Goal: Task Accomplishment & Management: Manage account settings

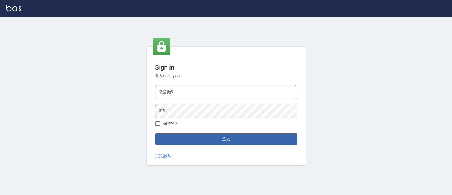
click at [194, 100] on div "電話號碼 電話號碼 密碼 密碼" at bounding box center [226, 101] width 146 height 37
click at [195, 91] on input "電話號碼" at bounding box center [226, 92] width 142 height 14
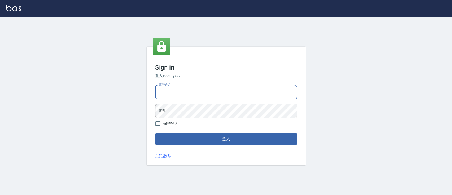
type input "0223817575"
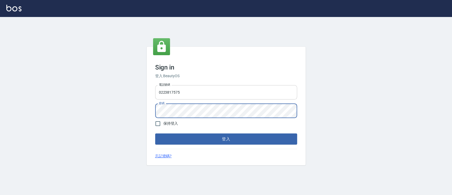
click at [155, 133] on button "登入" at bounding box center [226, 138] width 142 height 11
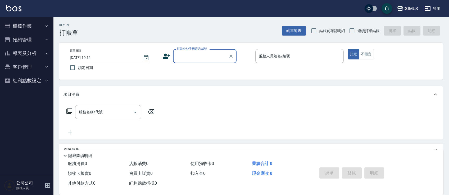
click at [37, 31] on button "櫃檯作業" at bounding box center [26, 26] width 49 height 14
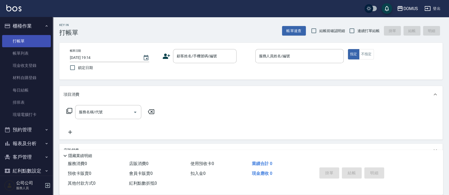
click at [38, 37] on link "打帳單" at bounding box center [26, 41] width 49 height 12
click at [194, 55] on input "顧客姓名/手機號碼/編號" at bounding box center [201, 55] width 51 height 9
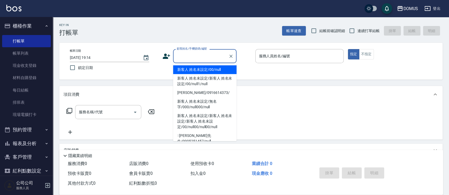
click at [199, 71] on li "新客人 姓名未設定/00/null" at bounding box center [205, 69] width 64 height 9
type input "新客人 姓名未設定/00/null"
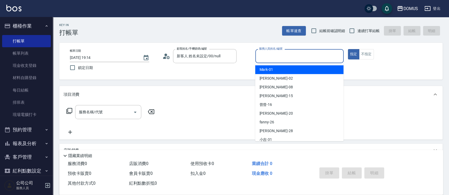
click at [324, 55] on input "服務人員姓名/編號" at bounding box center [300, 55] width 84 height 9
drag, startPoint x: 289, startPoint y: 69, endPoint x: 286, endPoint y: 70, distance: 3.1
click at [289, 69] on div "Mark -01" at bounding box center [299, 69] width 88 height 9
type input "Mark-01"
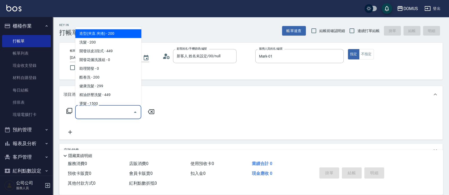
click at [112, 111] on input "服務名稱/代號" at bounding box center [104, 111] width 53 height 9
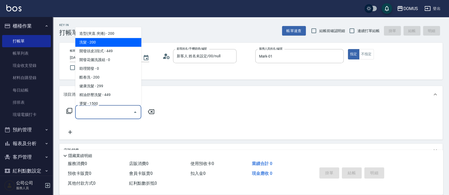
click at [127, 43] on span "洗髮 - 200" at bounding box center [108, 42] width 66 height 9
type input "洗髮(201)"
type input "20"
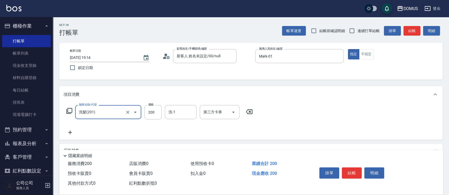
click at [72, 132] on icon at bounding box center [70, 132] width 13 height 6
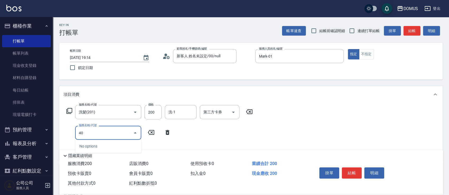
type input "401"
click at [113, 145] on span "剪髮 - 250" at bounding box center [108, 146] width 66 height 9
type input "40"
type input "剪髮(401)"
click at [155, 111] on input "200" at bounding box center [153, 112] width 17 height 14
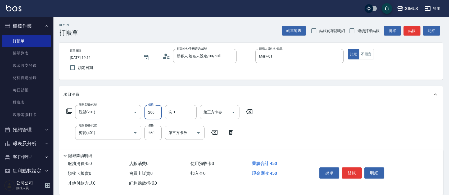
click at [156, 112] on input "200" at bounding box center [153, 112] width 17 height 14
type input "20"
type input "30"
type input "50"
type input "300"
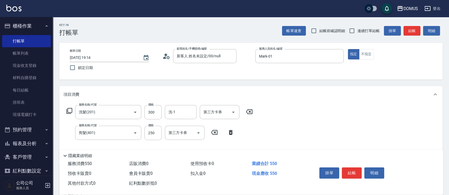
click at [385, 127] on div "服務名稱/代號 洗髮(201) 服務名稱/代號 價格 300 價格 洗-1 洗-1 第三方卡券 第三方卡券 服務名稱/代號 剪髮(401) 服務名稱/代號 價…" at bounding box center [251, 131] width 384 height 57
click at [152, 132] on input "250" at bounding box center [153, 132] width 17 height 14
type input "30"
type input "40"
type input "70"
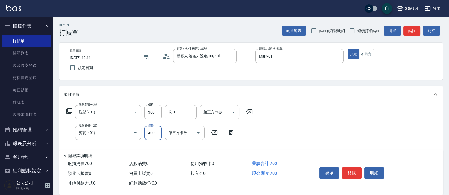
type input "400"
drag, startPoint x: 305, startPoint y: 123, endPoint x: 308, endPoint y: 119, distance: 5.1
click at [307, 122] on div "服務名稱/代號 洗髮(201) 服務名稱/代號 價格 300 價格 洗-1 洗-1 第三方卡券 第三方卡券 服務名稱/代號 剪髮(401) 服務名稱/代號 價…" at bounding box center [251, 131] width 384 height 57
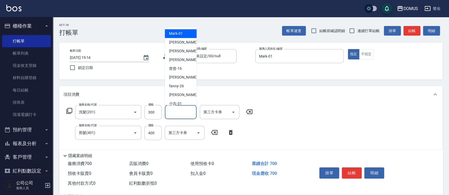
click at [187, 112] on input "洗-1" at bounding box center [180, 111] width 27 height 9
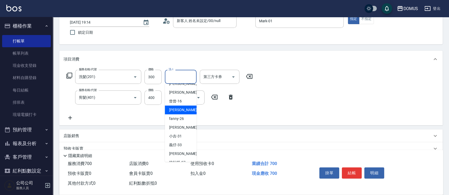
scroll to position [35, 0]
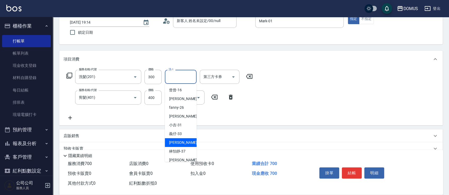
click at [184, 141] on div "[PERSON_NAME] -34" at bounding box center [181, 142] width 32 height 9
type input "[PERSON_NAME]-34"
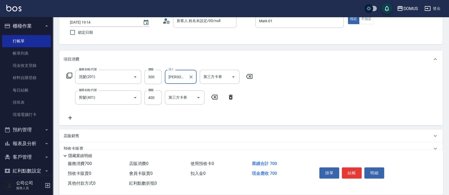
click at [356, 86] on div "服務名稱/代號 洗髮(201) 服務名稱/代號 價格 300 價格 洗-1 Heidi-34 洗-1 第三方卡券 第三方卡券 服務名稱/代號 剪髮(401) …" at bounding box center [251, 96] width 384 height 57
click at [351, 172] on button "結帳" at bounding box center [352, 172] width 20 height 11
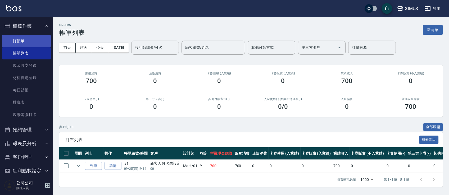
click at [22, 42] on link "打帳單" at bounding box center [26, 41] width 49 height 12
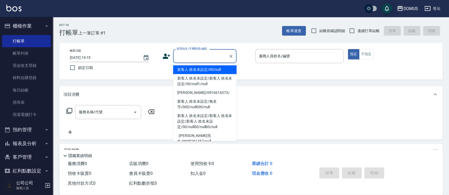
click at [191, 55] on input "顧客姓名/手機號碼/編號" at bounding box center [201, 55] width 51 height 9
click at [199, 69] on li "新客人 姓名未設定/00/null" at bounding box center [205, 69] width 64 height 9
type input "新客人 姓名未設定/00/null"
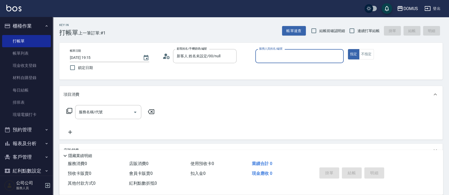
click at [287, 52] on input "服務人員姓名/編號" at bounding box center [300, 55] width 84 height 9
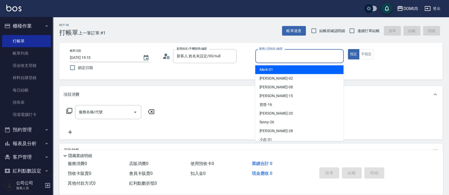
click at [279, 70] on div "Mark -01" at bounding box center [299, 69] width 88 height 9
type input "Mark-01"
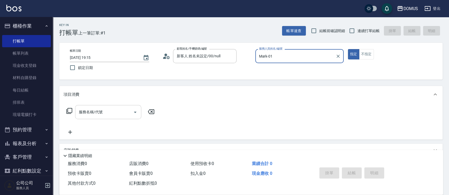
click at [99, 113] on input "服務名稱/代號" at bounding box center [104, 111] width 53 height 9
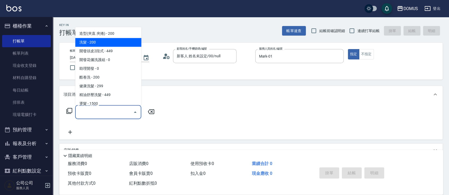
click at [98, 45] on span "洗髮 - 200" at bounding box center [108, 42] width 66 height 9
type input "洗髮(201)"
type input "20"
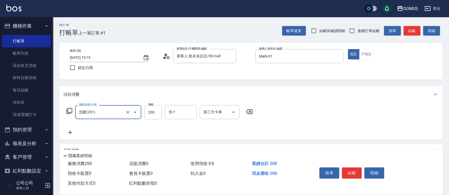
click at [71, 134] on icon at bounding box center [70, 132] width 13 height 6
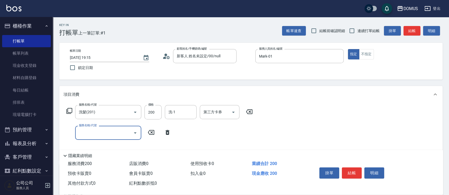
click at [92, 133] on input "服務名稱/代號" at bounding box center [104, 132] width 53 height 9
type input "401"
click at [121, 147] on span "剪髮 - 250" at bounding box center [108, 146] width 66 height 9
type input "40"
type input "剪髮(401)"
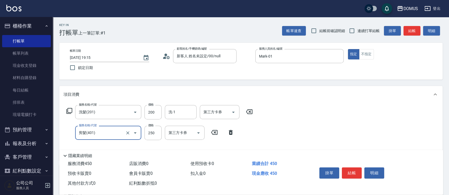
click at [200, 146] on div "服務名稱/代號 洗髮(201) 服務名稱/代號 價格 200 價格 洗-1 洗-1 第三方卡券 第三方卡券 服務名稱/代號 剪髮(401) 服務名稱/代號 價…" at bounding box center [160, 130] width 192 height 51
click at [156, 133] on input "250" at bounding box center [153, 132] width 17 height 14
type input "20"
type input "30"
type input "50"
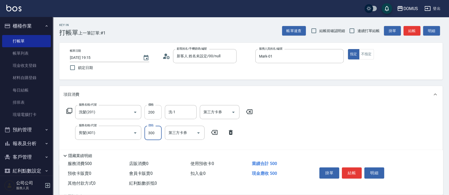
type input "300"
click at [157, 114] on input "200" at bounding box center [153, 112] width 17 height 14
type input "30"
type input "60"
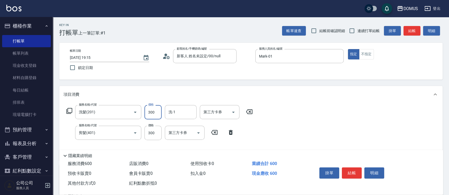
type input "300"
drag, startPoint x: 347, startPoint y: 118, endPoint x: 344, endPoint y: 118, distance: 3.2
click at [342, 118] on div "服務名稱/代號 洗髮(201) 服務名稱/代號 價格 300 價格 洗-1 洗-1 第三方卡券 第三方卡券 服務名稱/代號 剪髮(401) 服務名稱/代號 價…" at bounding box center [251, 131] width 384 height 57
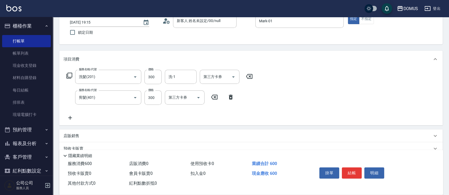
click at [70, 115] on icon at bounding box center [70, 117] width 13 height 6
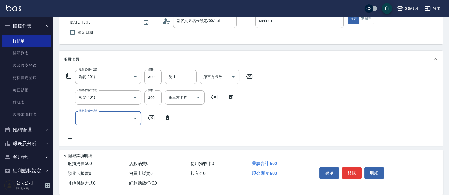
click at [94, 114] on input "服務名稱/代號" at bounding box center [104, 117] width 53 height 9
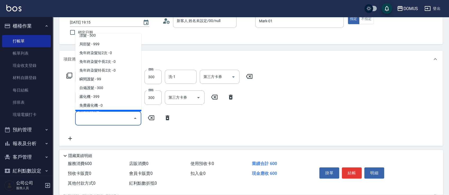
scroll to position [106, 0]
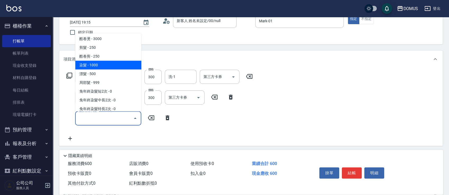
click at [117, 66] on span "染髮 - 1000" at bounding box center [108, 65] width 66 height 9
type input "160"
type input "染髮(501)"
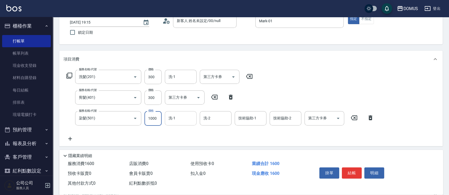
type input "60"
type input "20"
type input "80"
type input "200"
type input "260"
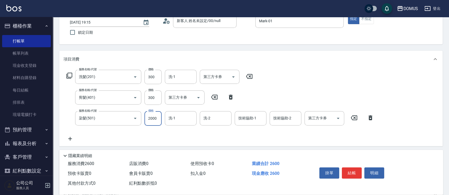
type input "2000"
click at [202, 127] on div "服務名稱/代號 洗髮(201) 服務名稱/代號 價格 300 價格 洗-1 洗-1 第三方卡券 第三方卡券 服務名稱/代號 剪髮(401) 服務名稱/代號 價…" at bounding box center [221, 106] width 314 height 72
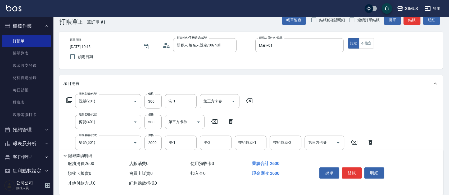
scroll to position [0, 0]
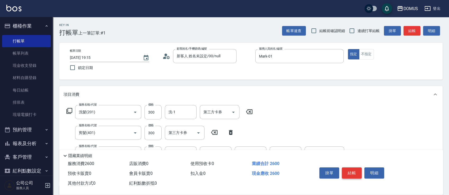
click at [348, 172] on button "結帳" at bounding box center [352, 172] width 20 height 11
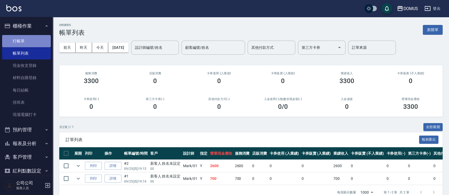
click at [27, 38] on link "打帳單" at bounding box center [26, 41] width 49 height 12
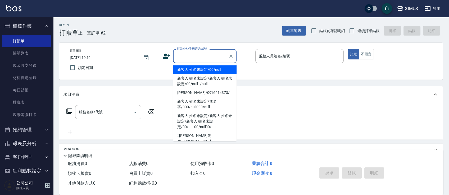
click at [193, 56] on input "顧客姓名/手機號碼/編號" at bounding box center [201, 55] width 51 height 9
click at [198, 67] on li "新客人 姓名未設定/00/null" at bounding box center [205, 69] width 64 height 9
type input "新客人 姓名未設定/00/null"
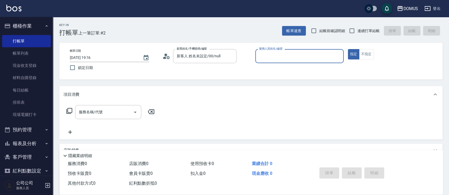
click at [303, 61] on div "服務人員姓名/編號" at bounding box center [299, 56] width 88 height 14
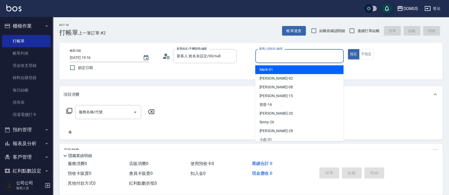
click at [290, 73] on div "Mark -01" at bounding box center [299, 69] width 88 height 9
type input "Mark-01"
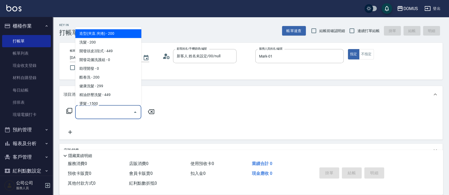
click at [96, 109] on div "服務名稱/代號 服務名稱/代號" at bounding box center [108, 112] width 66 height 14
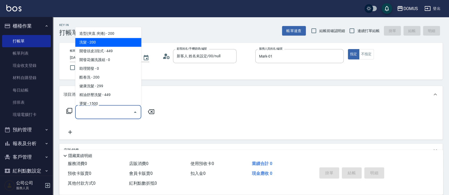
click at [84, 42] on span "洗髮 - 200" at bounding box center [108, 42] width 66 height 9
type input "洗髮(201)"
type input "20"
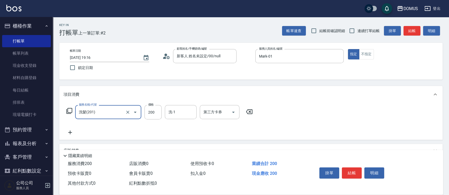
click at [68, 132] on icon at bounding box center [70, 132] width 13 height 6
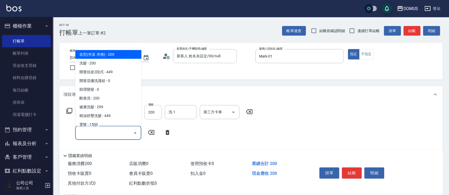
click at [90, 130] on input "服務名稱/代號" at bounding box center [104, 132] width 53 height 9
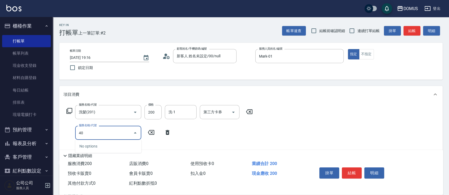
type input "401"
click at [107, 148] on span "剪髮 - 250" at bounding box center [108, 146] width 66 height 9
type input "40"
type input "剪髮(401)"
click at [159, 133] on input "250" at bounding box center [153, 132] width 17 height 14
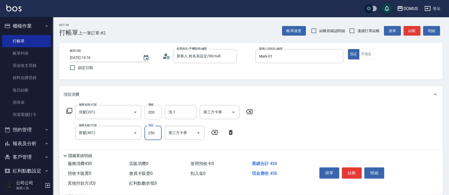
click at [158, 111] on input "200" at bounding box center [153, 112] width 17 height 14
type input "20"
type input "22"
type input "40"
type input "220"
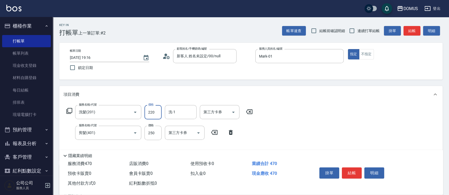
type input "20"
type input "40"
type input "200"
click at [307, 131] on div "服務名稱/代號 洗髮(201) 服務名稱/代號 價格 200 價格 洗-1 洗-1 第三方卡券 第三方卡券 服務名稱/代號 剪髮(401) 服務名稱/代號 價…" at bounding box center [251, 131] width 384 height 57
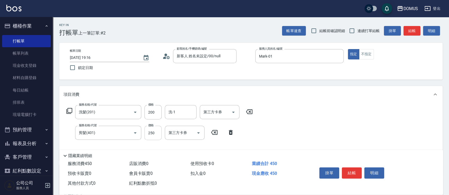
click at [161, 129] on input "250" at bounding box center [153, 132] width 17 height 14
type input "20"
type input "60"
type input "80"
type input "600"
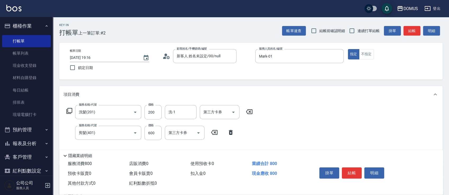
click at [302, 106] on div "服務名稱/代號 洗髮(201) 服務名稱/代號 價格 200 價格 洗-1 洗-1 第三方卡券 第三方卡券 服務名稱/代號 剪髮(401) 服務名稱/代號 價…" at bounding box center [251, 131] width 384 height 57
click at [187, 110] on input "洗-1" at bounding box center [180, 111] width 27 height 9
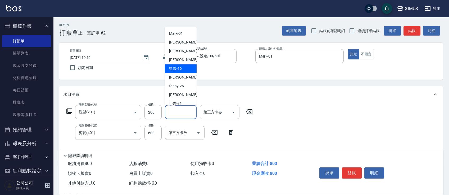
scroll to position [57, 0]
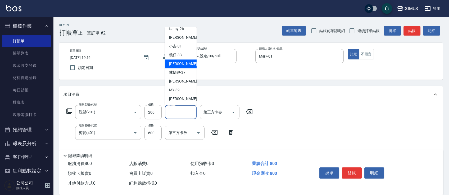
click at [181, 62] on span "[PERSON_NAME] -34" at bounding box center [185, 64] width 33 height 6
type input "[PERSON_NAME]-34"
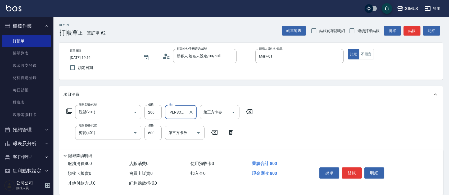
click at [434, 124] on div "服務名稱/代號 洗髮(201) 服務名稱/代號 價格 200 價格 洗-1 Heidi-34 洗-1 第三方卡券 第三方卡券 服務名稱/代號 剪髮(401) …" at bounding box center [251, 131] width 384 height 57
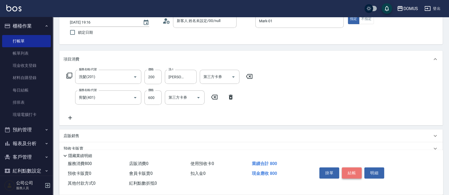
click at [353, 172] on button "結帳" at bounding box center [352, 172] width 20 height 11
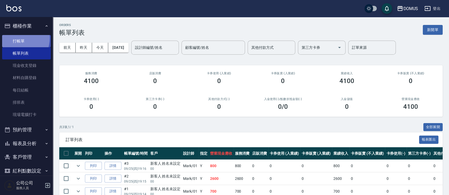
click at [15, 38] on link "打帳單" at bounding box center [26, 41] width 49 height 12
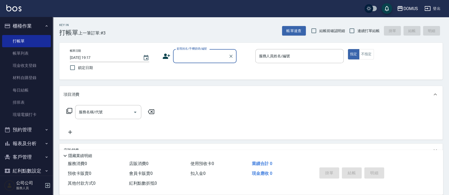
click at [190, 58] on input "顧客姓名/手機號碼/編號" at bounding box center [201, 55] width 51 height 9
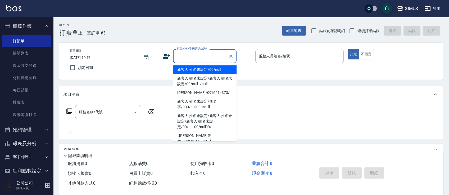
click at [195, 67] on li "新客人 姓名未設定/00/null" at bounding box center [205, 69] width 64 height 9
type input "新客人 姓名未設定/00/null"
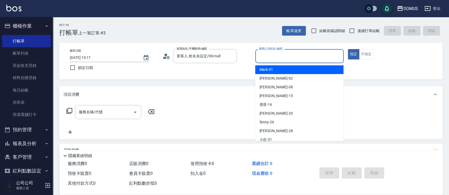
click at [311, 60] on input "服務人員姓名/編號" at bounding box center [300, 55] width 84 height 9
click at [311, 66] on div "Mark -01" at bounding box center [299, 69] width 88 height 9
type input "Mark-01"
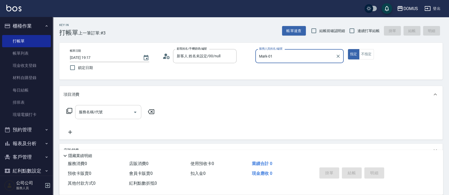
click at [96, 113] on input "服務名稱/代號" at bounding box center [104, 111] width 53 height 9
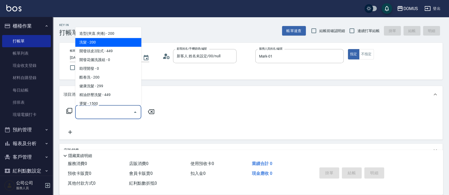
click at [97, 40] on span "洗髮 - 200" at bounding box center [108, 42] width 66 height 9
type input "洗髮(201)"
type input "20"
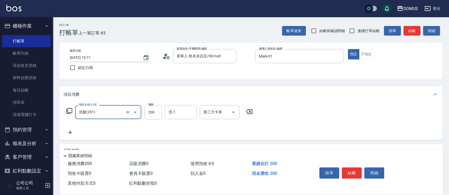
click at [71, 130] on icon at bounding box center [70, 132] width 13 height 6
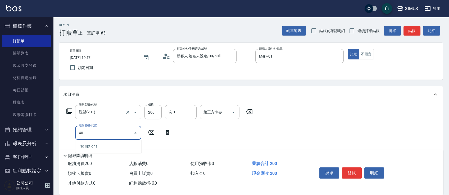
type input "401"
click at [97, 145] on span "剪髮 - 250" at bounding box center [108, 146] width 66 height 9
type input "40"
type input "剪髮(401)"
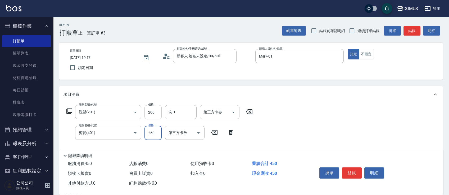
click at [155, 109] on input "200" at bounding box center [153, 112] width 17 height 14
type input "20"
type input "60"
type input "80"
type input "600"
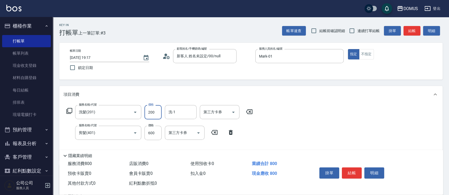
click at [156, 112] on input "200" at bounding box center [153, 112] width 17 height 14
click at [189, 116] on input "洗-1" at bounding box center [180, 111] width 27 height 9
click at [183, 126] on div "[PERSON_NAME] -34" at bounding box center [181, 125] width 32 height 9
type input "[PERSON_NAME]-34"
click at [412, 111] on div "服務名稱/代號 洗髮(201) 服務名稱/代號 價格 200 價格 洗-1 Heidi-34 洗-1 第三方卡券 第三方卡券 服務名稱/代號 剪髮(401) …" at bounding box center [251, 131] width 384 height 57
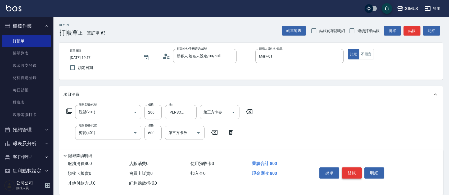
click at [346, 168] on button "結帳" at bounding box center [352, 172] width 20 height 11
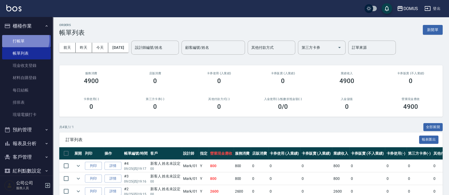
click at [20, 39] on link "打帳單" at bounding box center [26, 41] width 49 height 12
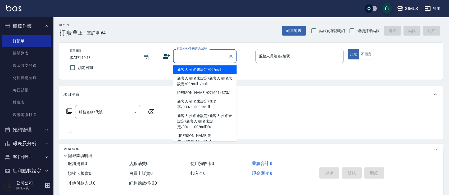
click at [186, 56] on input "顧客姓名/手機號碼/編號" at bounding box center [201, 55] width 51 height 9
click at [190, 68] on li "新客人 姓名未設定/00/null" at bounding box center [205, 69] width 64 height 9
type input "新客人 姓名未設定/00/null"
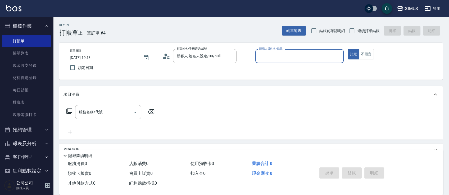
click at [282, 52] on input "服務人員姓名/編號" at bounding box center [300, 55] width 84 height 9
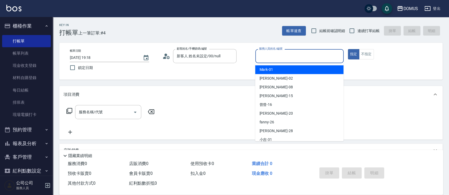
click at [296, 68] on div "Mark -01" at bounding box center [299, 69] width 88 height 9
type input "Mark-01"
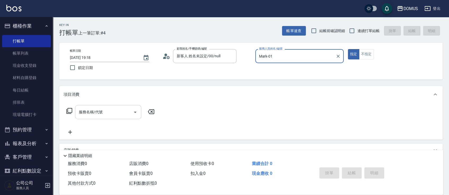
click at [96, 113] on input "服務名稱/代號" at bounding box center [104, 111] width 53 height 9
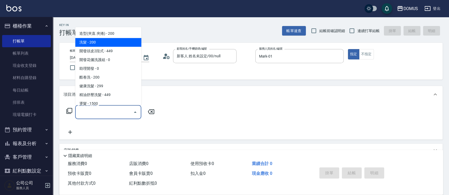
click at [85, 38] on span "洗髮 - 200" at bounding box center [108, 42] width 66 height 9
type input "洗髮(201)"
type input "20"
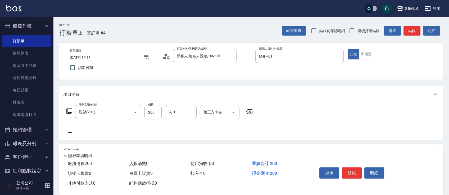
click at [70, 133] on icon at bounding box center [70, 132] width 4 height 4
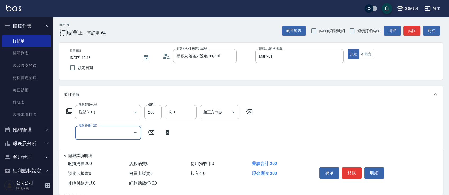
click at [86, 127] on div "服務名稱/代號" at bounding box center [108, 132] width 66 height 14
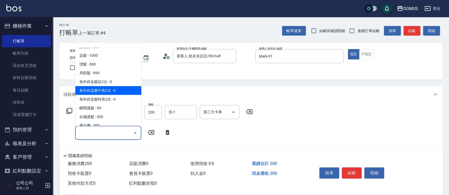
scroll to position [141, 0]
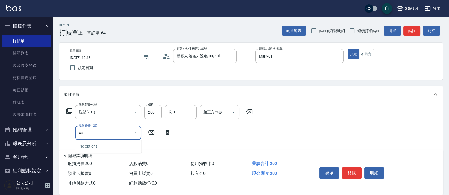
type input "401"
click at [102, 149] on span "剪髮 - 250" at bounding box center [108, 146] width 66 height 9
type input "40"
type input "剪髮(401)"
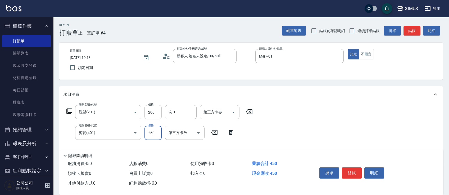
click at [152, 111] on input "200" at bounding box center [153, 112] width 17 height 14
type input "20"
type input "60"
type input "80"
type input "600"
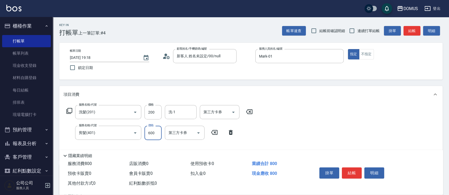
click at [382, 115] on div "服務名稱/代號 洗髮(201) 服務名稱/代號 價格 200 價格 洗-1 洗-1 第三方卡券 第三方卡券 服務名稱/代號 剪髮(401) 服務名稱/代號 價…" at bounding box center [251, 131] width 384 height 57
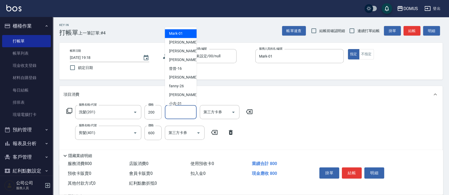
click at [187, 113] on input "洗-1" at bounding box center [180, 111] width 27 height 9
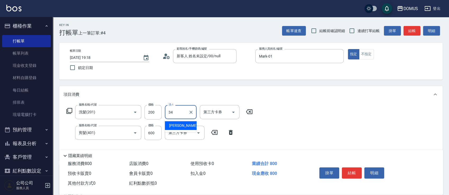
type input "34"
click at [260, 122] on div "服務名稱/代號 洗髮(201) 服務名稱/代號 價格 200 價格 洗-1 洗-1 第三方卡券 第三方卡券 服務名稱/代號 剪髮(401) 服務名稱/代號 價…" at bounding box center [251, 131] width 384 height 57
click at [181, 111] on input "洗-1" at bounding box center [180, 111] width 27 height 9
click at [179, 123] on span "[PERSON_NAME] -34" at bounding box center [185, 126] width 33 height 6
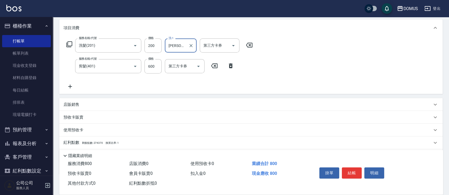
scroll to position [96, 0]
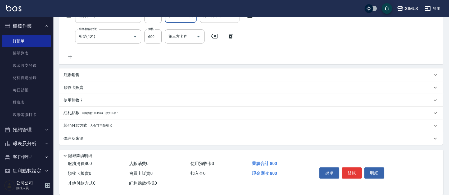
type input "[PERSON_NAME]-34"
click at [79, 122] on div "其他付款方式 入金可用餘額: 0" at bounding box center [251, 125] width 384 height 13
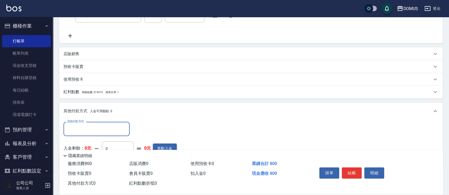
scroll to position [158, 0]
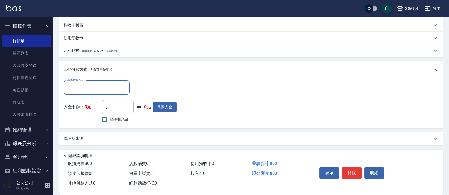
click at [122, 88] on input "其他付款方式" at bounding box center [96, 87] width 61 height 9
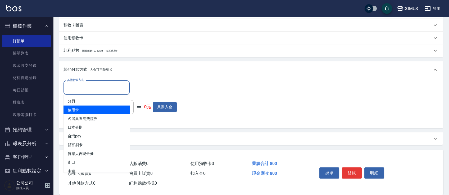
click at [79, 111] on span "信用卡" at bounding box center [97, 109] width 66 height 9
type input "信用卡"
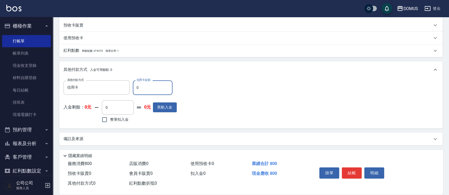
type input "70"
type input "80"
type input "0"
type input "800"
click at [238, 87] on div "其他付款方式 信用卡 其他付款方式 信用卡金額 800 信用卡金額 入金剩餘： 0元 0 ​ 整筆扣入金 0元 異動入金" at bounding box center [251, 101] width 375 height 43
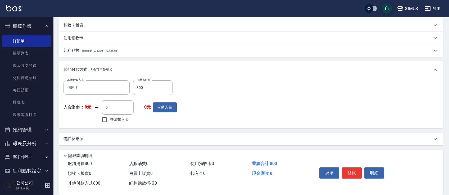
scroll to position [159, 0]
click at [355, 169] on button "結帳" at bounding box center [352, 172] width 20 height 11
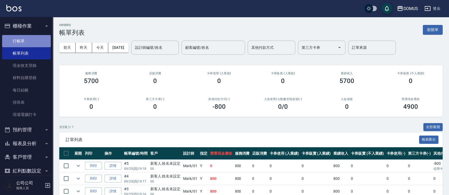
click at [30, 39] on link "打帳單" at bounding box center [26, 41] width 49 height 12
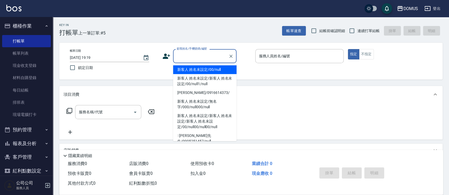
drag, startPoint x: 206, startPoint y: 59, endPoint x: 210, endPoint y: 61, distance: 3.7
click at [207, 59] on input "顧客姓名/手機號碼/編號" at bounding box center [201, 55] width 51 height 9
click at [205, 70] on li "新客人 姓名未設定/00/null" at bounding box center [205, 69] width 64 height 9
type input "新客人 姓名未設定/00/null"
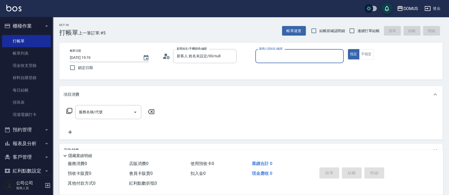
drag, startPoint x: 307, startPoint y: 49, endPoint x: 307, endPoint y: 52, distance: 2.7
click at [307, 50] on div "服務人員姓名/編號" at bounding box center [299, 56] width 88 height 14
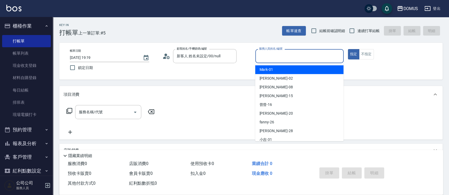
click at [293, 72] on div "Mark -01" at bounding box center [299, 69] width 88 height 9
type input "Mark-01"
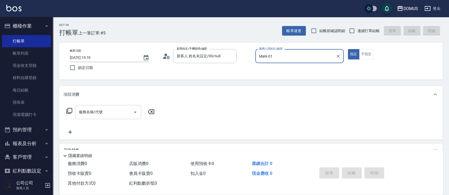
click at [91, 111] on input "服務名稱/代號" at bounding box center [104, 111] width 53 height 9
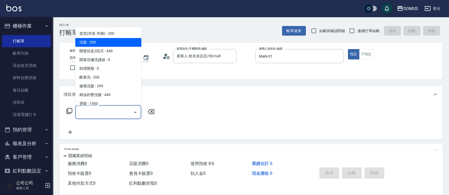
click at [90, 39] on span "洗髮 - 200" at bounding box center [108, 42] width 66 height 9
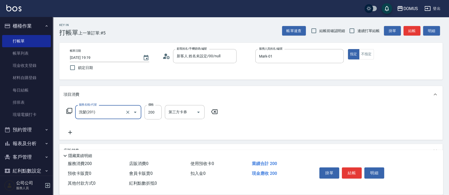
type input "洗髮(201)"
type input "20"
click at [70, 131] on icon at bounding box center [70, 132] width 13 height 6
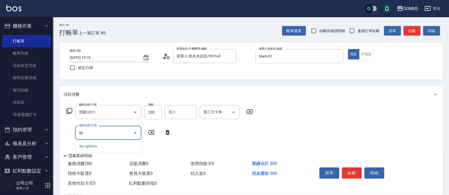
type input "401"
click at [136, 146] on span "剪髮 - 250" at bounding box center [108, 146] width 66 height 9
type input "40"
type input "剪髮(401)"
click at [159, 113] on input "200" at bounding box center [153, 112] width 17 height 14
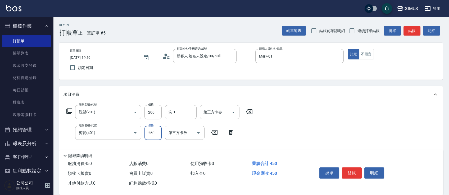
type input "20"
type input "60"
type input "80"
type input "600"
click at [305, 137] on div "服務名稱/代號 洗髮(201) 服務名稱/代號 價格 200 價格 洗-1 洗-1 第三方卡券 第三方卡券 服務名稱/代號 剪髮(401) 服務名稱/代號 價…" at bounding box center [251, 131] width 384 height 57
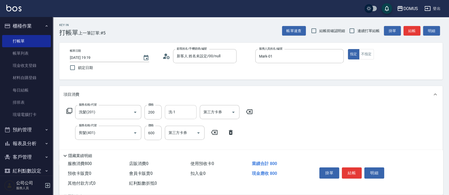
click at [182, 110] on input "洗-1" at bounding box center [180, 111] width 27 height 9
click at [191, 124] on div "[PERSON_NAME] -34" at bounding box center [181, 125] width 32 height 9
type input "[PERSON_NAME]-34"
click at [449, 114] on div "Key In 打帳單 上一筆訂單:#5 帳單速查 結帳前確認明細 連續打單結帳 掛單 結帳 明細 帳單日期 [DATE] 19:19 鎖定日期 顧客姓名/手機…" at bounding box center [251, 154] width 396 height 274
drag, startPoint x: 353, startPoint y: 174, endPoint x: 353, endPoint y: 168, distance: 5.3
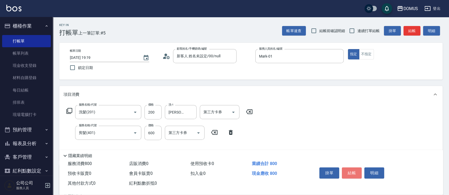
click at [353, 171] on button "結帳" at bounding box center [352, 172] width 20 height 11
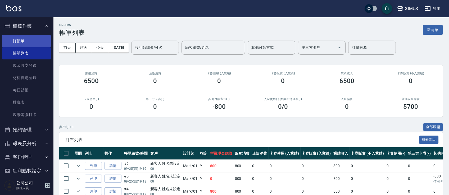
click at [19, 39] on link "打帳單" at bounding box center [26, 41] width 49 height 12
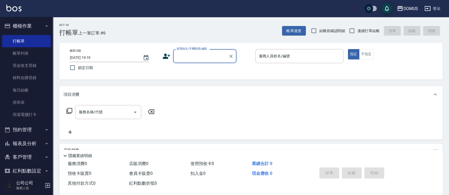
click at [222, 52] on input "顧客姓名/手機號碼/編號" at bounding box center [201, 55] width 51 height 9
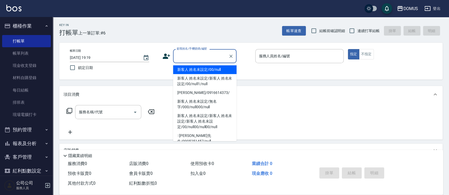
drag, startPoint x: 217, startPoint y: 72, endPoint x: 219, endPoint y: 70, distance: 3.1
click at [217, 71] on li "新客人 姓名未設定/00/null" at bounding box center [205, 69] width 64 height 9
type input "新客人 姓名未設定/00/null"
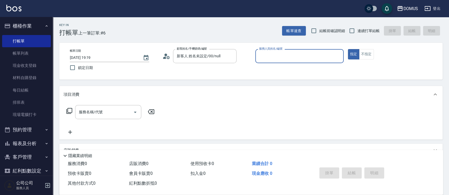
click at [307, 57] on input "服務人員姓名/編號" at bounding box center [300, 55] width 84 height 9
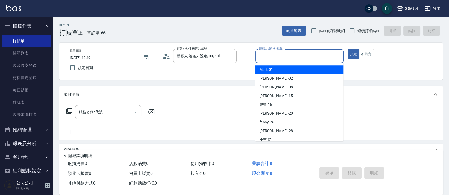
click at [298, 69] on div "Mark -01" at bounding box center [299, 69] width 88 height 9
type input "Mark-01"
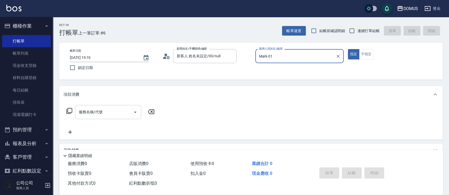
click at [117, 112] on input "服務名稱/代號" at bounding box center [104, 111] width 53 height 9
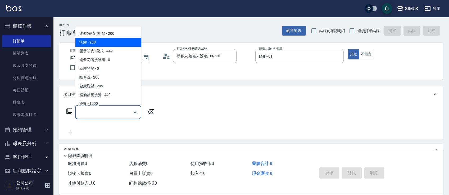
click at [119, 38] on span "洗髮 - 200" at bounding box center [108, 42] width 66 height 9
type input "洗髮(201)"
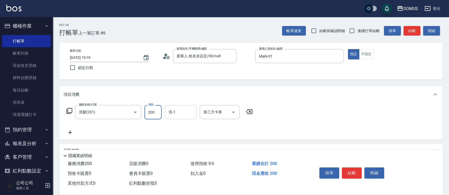
drag, startPoint x: 159, startPoint y: 114, endPoint x: 184, endPoint y: 110, distance: 25.2
click at [159, 114] on input "200" at bounding box center [153, 112] width 17 height 14
type input "0"
type input "30"
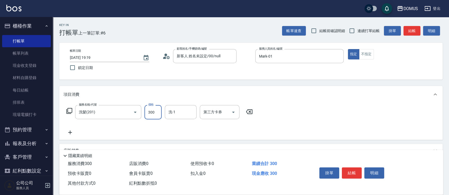
type input "300"
click at [303, 124] on div "服務名稱/代號 洗髮(201) 服務名稱/代號 價格 300 價格 洗-1 洗-1 第三方卡券 第三方卡券" at bounding box center [251, 121] width 384 height 37
click at [348, 173] on button "結帳" at bounding box center [352, 172] width 20 height 11
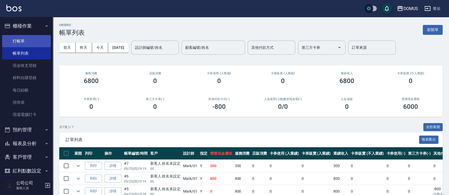
click at [31, 38] on link "打帳單" at bounding box center [26, 41] width 49 height 12
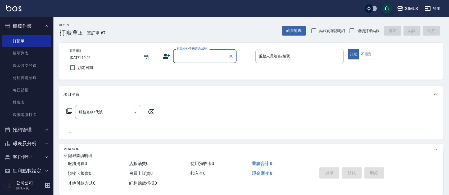
click at [217, 56] on input "顧客姓名/手機號碼/編號" at bounding box center [201, 55] width 51 height 9
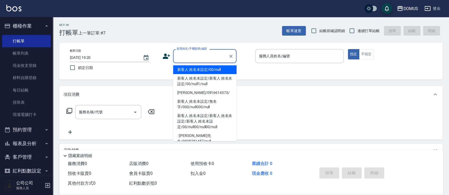
click at [218, 72] on li "新客人 姓名未設定/00/null" at bounding box center [205, 69] width 64 height 9
type input "新客人 姓名未設定/00/null"
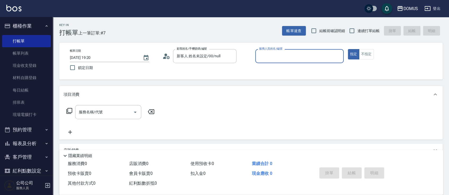
click at [271, 58] on input "服務人員姓名/編號" at bounding box center [300, 55] width 84 height 9
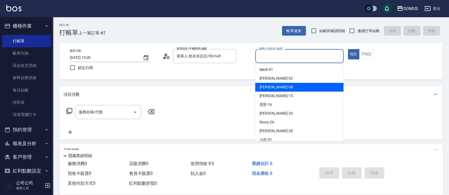
click at [300, 84] on div "小朱 -08" at bounding box center [299, 87] width 88 height 9
type input "小朱-08"
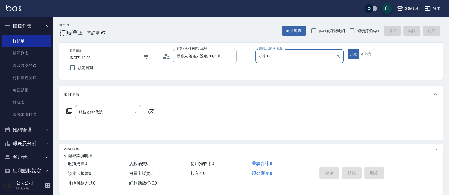
click at [90, 112] on input "服務名稱/代號" at bounding box center [104, 111] width 53 height 9
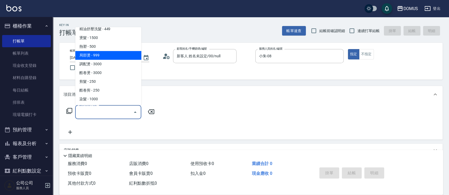
scroll to position [70, 0]
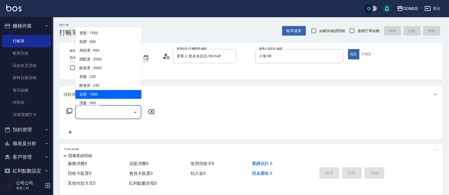
click at [112, 93] on span "染髮 - 1000" at bounding box center [108, 94] width 66 height 9
type input "染髮(501)"
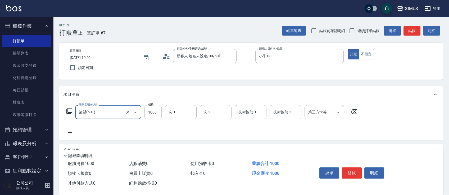
click at [159, 112] on input "1000" at bounding box center [153, 112] width 17 height 14
type input "0"
type input "15"
type input "10"
type input "150"
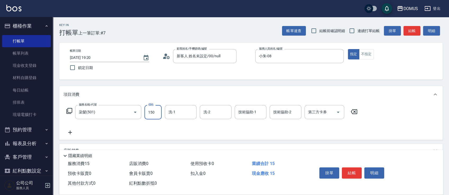
type input "150"
type input "1500"
click at [392, 120] on div "服務名稱/代號 染髮(501) 服務名稱/代號 價格 1500 價格 洗-1 洗-1 洗-2 洗-2 技術協助-1 技術協助-1 技術協助-2 技術協助-2 …" at bounding box center [251, 121] width 384 height 37
click at [352, 174] on button "結帳" at bounding box center [352, 172] width 20 height 11
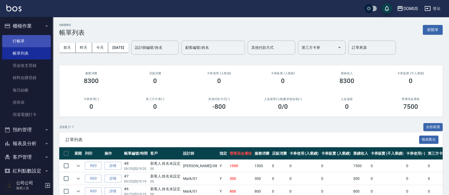
click at [31, 44] on link "打帳單" at bounding box center [26, 41] width 49 height 12
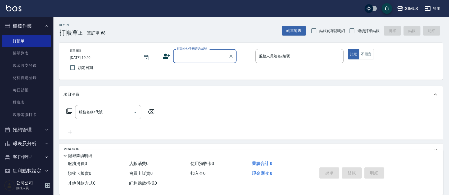
click at [200, 54] on input "顧客姓名/手機號碼/編號" at bounding box center [201, 55] width 51 height 9
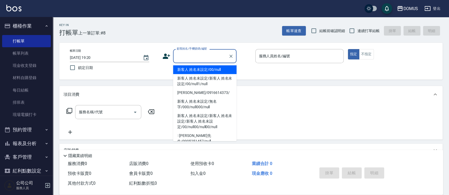
click at [199, 68] on li "新客人 姓名未設定/00/null" at bounding box center [205, 69] width 64 height 9
type input "新客人 姓名未設定/00/null"
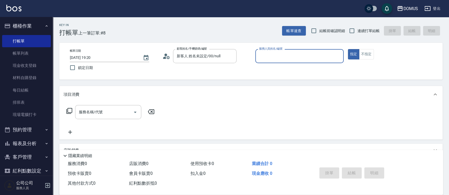
click at [306, 58] on input "服務人員姓名/編號" at bounding box center [300, 55] width 84 height 9
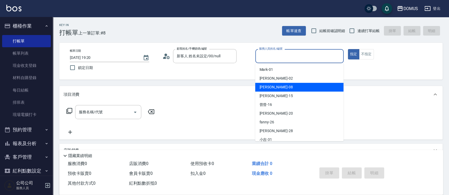
click at [295, 87] on div "小朱 -08" at bounding box center [299, 87] width 88 height 9
type input "小朱-08"
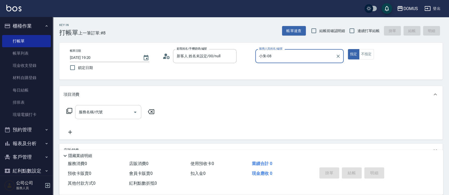
click at [97, 114] on input "服務名稱/代號" at bounding box center [104, 111] width 53 height 9
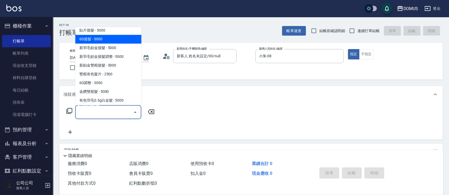
scroll to position [494, 0]
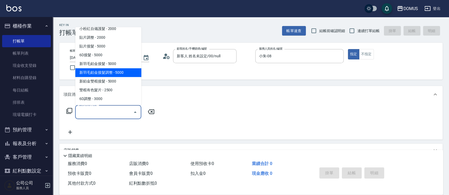
click at [121, 72] on span "新羽毛鉑金接髮調整 - 5000" at bounding box center [108, 72] width 66 height 9
type input "新羽毛鉑金接髮調整(704)"
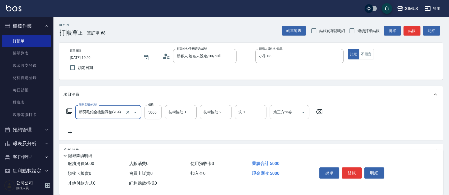
click at [155, 110] on input "5000" at bounding box center [153, 112] width 17 height 14
type input "0"
type input "60"
type input "600"
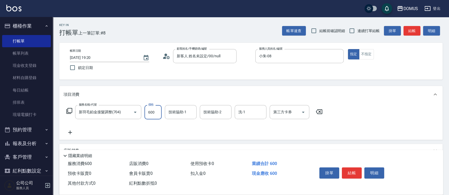
type input "600"
type input "6000"
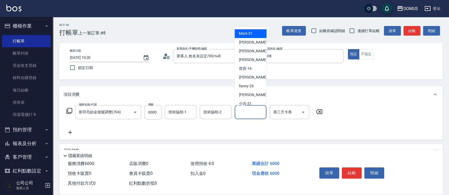
click at [261, 115] on input "洗-1" at bounding box center [250, 111] width 27 height 9
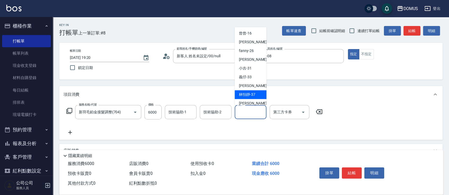
click at [247, 92] on span "林怡靜 -37" at bounding box center [247, 95] width 16 height 6
type input "林怡靜-37"
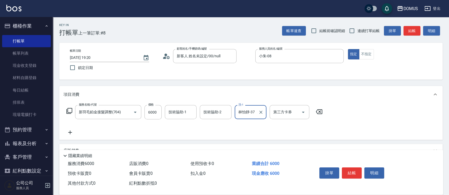
click at [414, 113] on div "服務名稱/代號 新羽毛鉑金接髮調整(704) 服務名稱/代號 價格 6000 價格 技術協助-1 技術協助-1 技術協助-2 技術協助-2 洗-1 林怡靜-3…" at bounding box center [251, 121] width 384 height 37
drag, startPoint x: 350, startPoint y: 172, endPoint x: 353, endPoint y: 172, distance: 2.7
click at [350, 172] on button "結帳" at bounding box center [352, 172] width 20 height 11
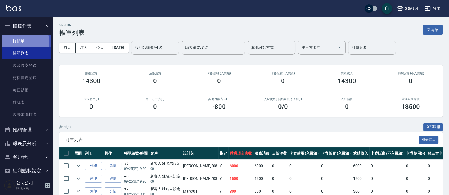
click at [21, 41] on link "打帳單" at bounding box center [26, 41] width 49 height 12
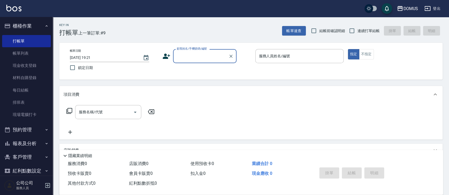
click at [182, 55] on input "顧客姓名/手機號碼/編號" at bounding box center [201, 55] width 51 height 9
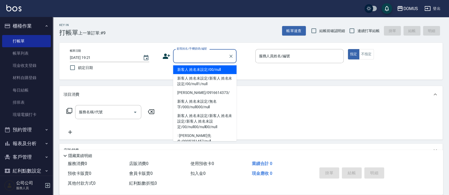
click at [190, 70] on li "新客人 姓名未設定/00/null" at bounding box center [205, 69] width 64 height 9
type input "新客人 姓名未設定/00/null"
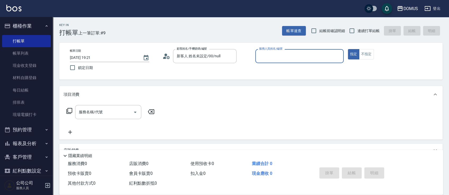
click at [304, 57] on input "服務人員姓名/編號" at bounding box center [300, 55] width 84 height 9
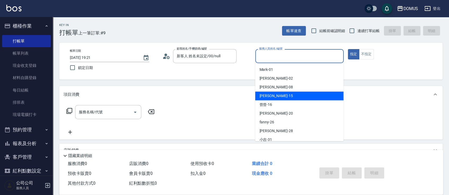
click at [298, 96] on div "[PERSON_NAME] -15" at bounding box center [299, 95] width 88 height 9
type input "[PERSON_NAME]-15"
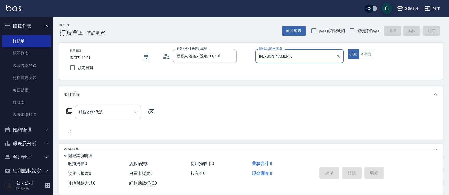
click at [94, 113] on input "服務名稱/代號" at bounding box center [104, 111] width 53 height 9
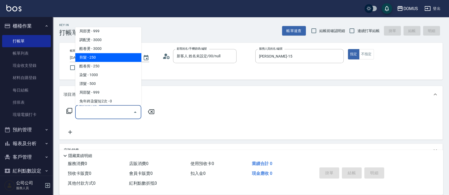
scroll to position [106, 0]
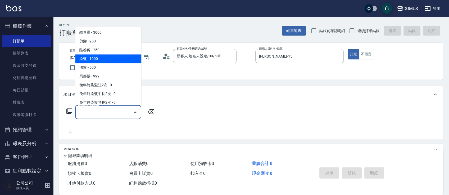
drag, startPoint x: 104, startPoint y: 59, endPoint x: 110, endPoint y: 60, distance: 6.4
click at [104, 59] on span "染髮 - 1000" at bounding box center [108, 58] width 66 height 9
type input "染髮(501)"
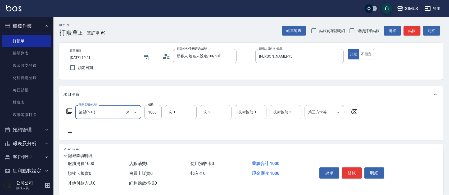
click at [70, 129] on icon at bounding box center [70, 132] width 13 height 6
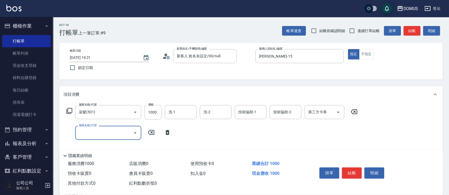
click at [87, 130] on input "服務名稱/代號" at bounding box center [104, 132] width 53 height 9
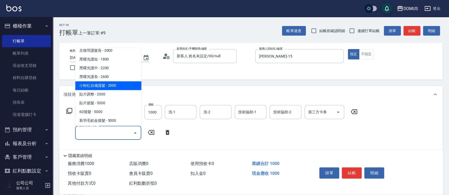
scroll to position [459, 0]
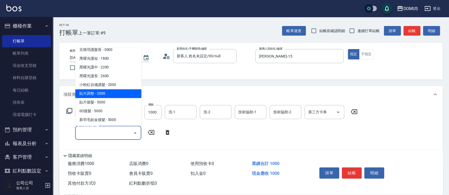
drag, startPoint x: 107, startPoint y: 94, endPoint x: 108, endPoint y: 90, distance: 4.4
click at [107, 93] on span "貼片調整 - 2000" at bounding box center [108, 93] width 66 height 9
type input "300"
type input "貼片調整(700)"
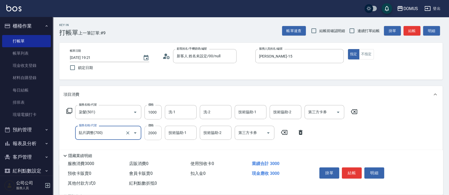
click at [154, 131] on input "2000" at bounding box center [153, 132] width 17 height 14
type input "100"
type input "35"
type input "130"
type input "350"
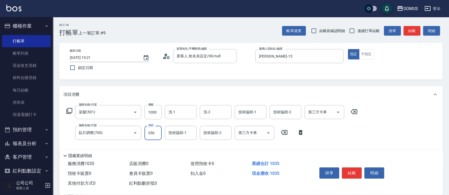
type input "450"
type input "3500"
click at [197, 146] on div "服務名稱/代號 染髮(501) 服務名稱/代號 價格 1000 價格 洗-1 洗-1 洗-2 洗-2 技術協助-1 技術協助-1 技術協助-2 技術協助-2 …" at bounding box center [212, 130] width 297 height 51
click at [157, 113] on input "1000" at bounding box center [153, 112] width 17 height 14
type input "350"
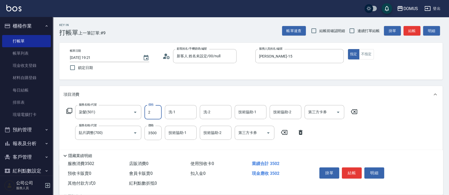
type input "20"
type input "370"
type input "200"
type input "550"
type input "2000"
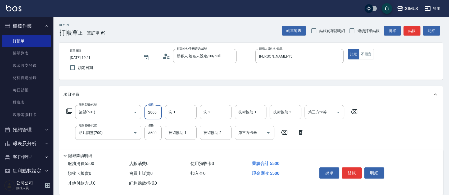
click at [394, 120] on div "服務名稱/代號 染髮(501) 服務名稱/代號 價格 2000 價格 洗-1 洗-1 洗-2 洗-2 技術協助-1 技術協助-1 技術協助-2 技術協助-2 …" at bounding box center [251, 131] width 384 height 57
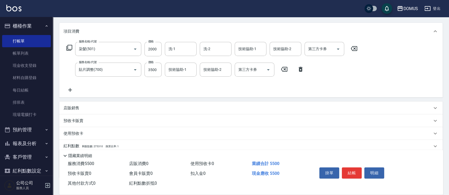
scroll to position [0, 0]
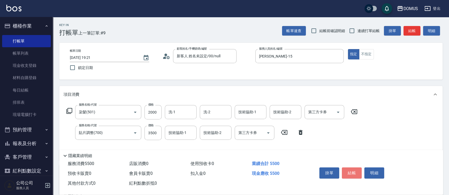
drag, startPoint x: 355, startPoint y: 172, endPoint x: 358, endPoint y: 172, distance: 3.0
click at [355, 172] on button "結帳" at bounding box center [352, 172] width 20 height 11
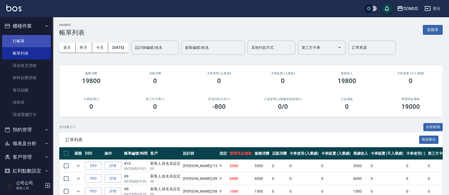
click at [15, 38] on link "打帳單" at bounding box center [26, 41] width 49 height 12
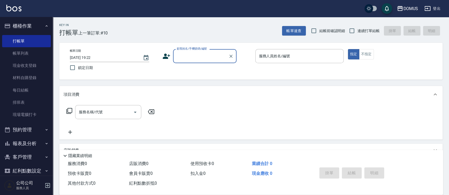
click at [182, 53] on input "顧客姓名/手機號碼/編號" at bounding box center [201, 55] width 51 height 9
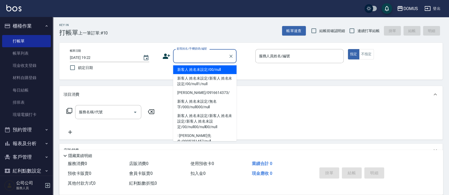
click at [194, 69] on li "新客人 姓名未設定/00/null" at bounding box center [205, 69] width 64 height 9
type input "新客人 姓名未設定/00/null"
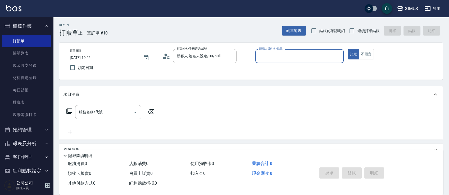
click at [281, 49] on label "服務人員姓名/編號" at bounding box center [270, 49] width 23 height 4
click at [281, 51] on input "服務人員姓名/編號" at bounding box center [300, 55] width 84 height 9
click at [281, 54] on input "服務人員姓名/編號" at bounding box center [300, 55] width 84 height 9
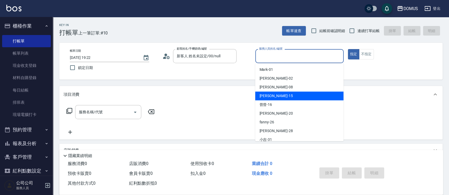
click at [282, 98] on div "[PERSON_NAME] -15" at bounding box center [299, 95] width 88 height 9
type input "[PERSON_NAME]-15"
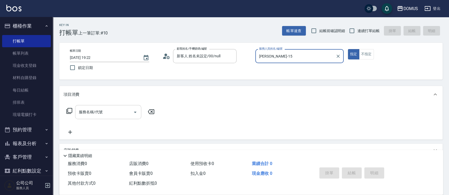
click at [98, 111] on input "服務名稱/代號" at bounding box center [104, 111] width 53 height 9
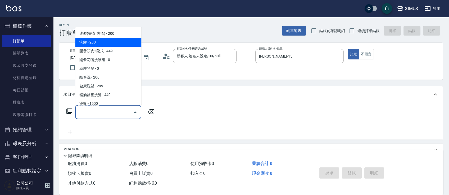
click at [106, 38] on span "洗髮 - 200" at bounding box center [108, 42] width 66 height 9
type input "洗髮(201)"
type input "20"
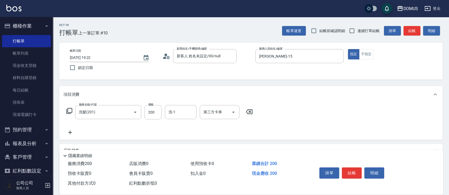
click at [71, 131] on icon at bounding box center [70, 132] width 13 height 6
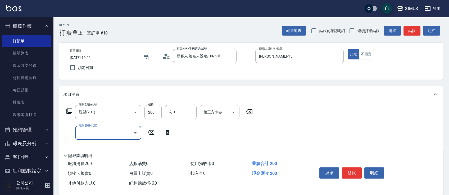
click at [96, 125] on label "服務名稱/代號" at bounding box center [88, 125] width 18 height 4
click at [96, 128] on input "服務名稱/代號" at bounding box center [104, 132] width 53 height 9
click at [96, 133] on input "服務名稱/代號" at bounding box center [104, 132] width 53 height 9
type input "401"
click at [108, 143] on span "剪髮 - 250" at bounding box center [108, 146] width 66 height 9
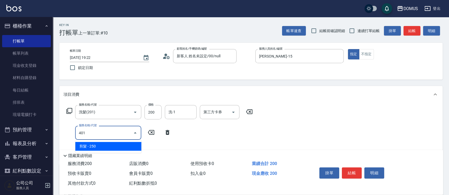
type input "40"
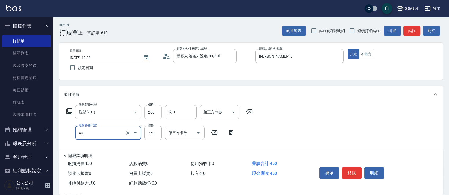
type input "剪髮(401)"
click at [156, 113] on input "200" at bounding box center [153, 112] width 17 height 14
type input "20"
type input "30"
type input "50"
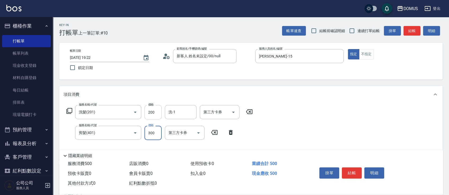
type input "300"
click at [153, 111] on input "200" at bounding box center [153, 112] width 17 height 14
type input "30"
type input "60"
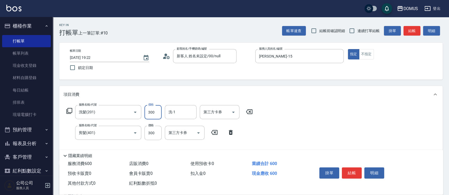
type input "300"
click at [335, 120] on div "服務名稱/代號 洗髮(201) 服務名稱/代號 價格 300 價格 洗-1 洗-1 第三方卡券 第三方卡券 服務名稱/代號 剪髮(401) 服務名稱/代號 價…" at bounding box center [251, 131] width 384 height 57
click at [183, 110] on input "洗-1" at bounding box center [180, 111] width 27 height 9
click at [186, 124] on div "林怡靜 -37" at bounding box center [181, 125] width 32 height 9
type input "林怡靜-37"
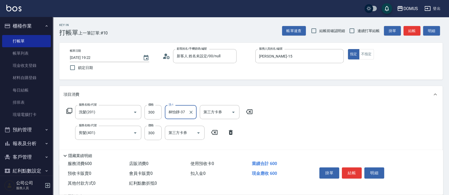
click at [432, 119] on div "服務名稱/代號 洗髮(201) 服務名稱/代號 價格 300 價格 洗-1 林怡靜-37 洗-1 第三方卡券 第三方卡券 服務名稱/代號 剪髮(401) 服務…" at bounding box center [251, 131] width 384 height 57
drag, startPoint x: 369, startPoint y: 142, endPoint x: 356, endPoint y: 152, distance: 15.5
click at [366, 143] on div "服務名稱/代號 洗髮(201) 服務名稱/代號 價格 300 價格 洗-1 林怡靜-37 洗-1 第三方卡券 第三方卡券 服務名稱/代號 剪髮(401) 服務…" at bounding box center [251, 131] width 384 height 57
click at [355, 169] on button "結帳" at bounding box center [352, 172] width 20 height 11
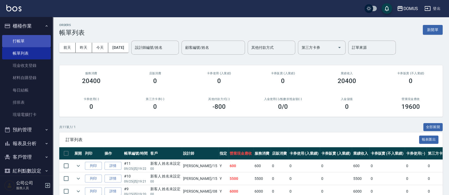
click at [21, 39] on link "打帳單" at bounding box center [26, 41] width 49 height 12
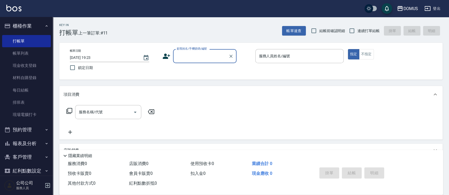
click at [206, 55] on input "顧客姓名/手機號碼/編號" at bounding box center [201, 55] width 51 height 9
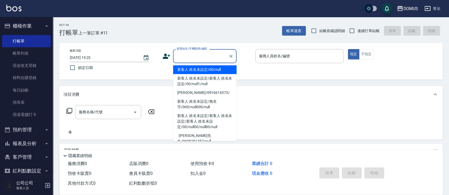
click at [203, 70] on li "新客人 姓名未設定/00/null" at bounding box center [205, 69] width 64 height 9
type input "新客人 姓名未設定/00/null"
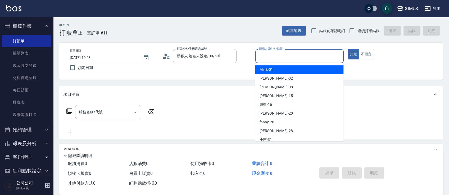
click at [314, 55] on input "服務人員姓名/編號" at bounding box center [300, 55] width 84 height 9
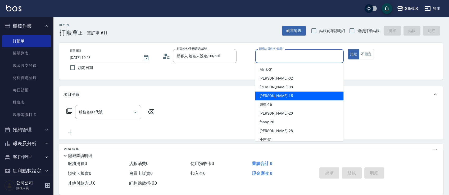
click at [305, 92] on div "[PERSON_NAME] -15" at bounding box center [299, 95] width 88 height 9
type input "[PERSON_NAME]-15"
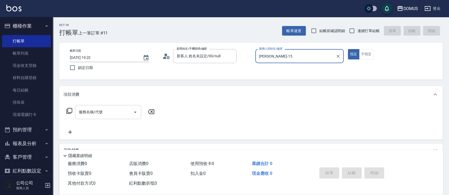
click at [99, 114] on input "服務名稱/代號" at bounding box center [104, 111] width 53 height 9
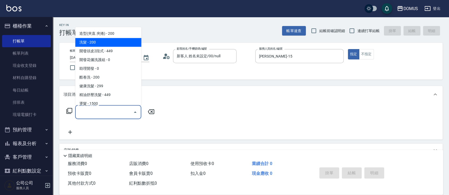
click at [95, 41] on span "洗髮 - 200" at bounding box center [108, 42] width 66 height 9
type input "洗髮(201)"
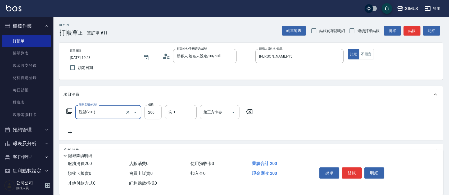
click at [160, 114] on input "200" at bounding box center [153, 112] width 17 height 14
type input "0"
type input "30"
type input "300"
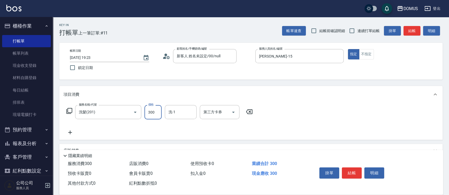
click at [357, 92] on div "項目消費" at bounding box center [248, 95] width 369 height 6
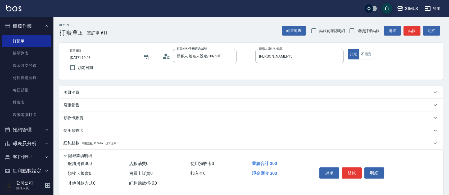
click at [73, 92] on p "項目消費" at bounding box center [72, 92] width 16 height 6
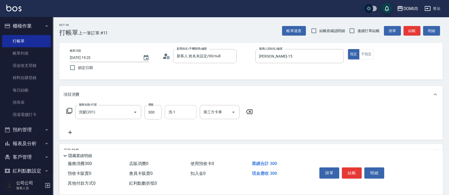
click at [195, 107] on div "洗-1" at bounding box center [181, 112] width 32 height 14
click at [187, 126] on div "林怡靜 -37" at bounding box center [181, 125] width 32 height 9
type input "林怡靜-37"
click at [377, 129] on div "服務名稱/代號 洗髮(201) 服務名稱/代號 價格 300 價格 洗-1 林怡靜-37 洗-1 第三方卡券 第三方卡券" at bounding box center [251, 121] width 384 height 37
click at [367, 57] on button "不指定" at bounding box center [366, 54] width 15 height 10
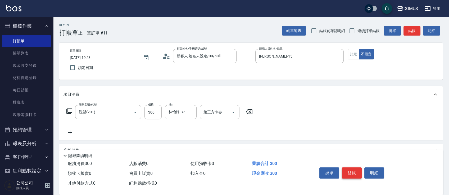
click at [350, 172] on button "結帳" at bounding box center [352, 172] width 20 height 11
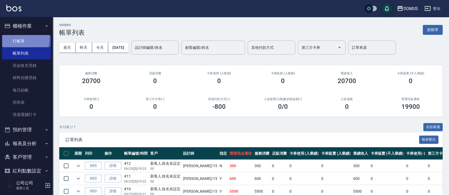
click at [15, 38] on link "打帳單" at bounding box center [26, 41] width 49 height 12
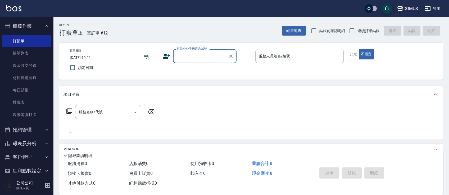
click at [210, 56] on input "顧客姓名/手機號碼/編號" at bounding box center [201, 55] width 51 height 9
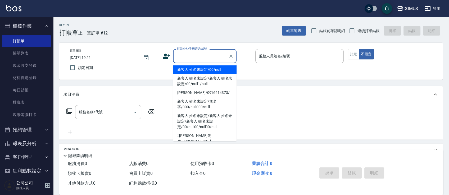
click at [209, 69] on li "新客人 姓名未設定/00/null" at bounding box center [205, 69] width 64 height 9
type input "新客人 姓名未設定/00/null"
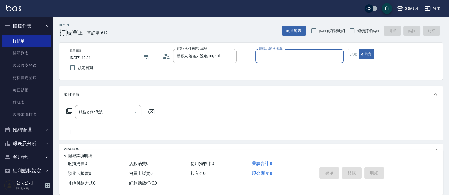
click at [287, 48] on div "帳單日期 [DATE] 19:24 鎖定日期 顧客姓名/手機號碼/編號 新客人 姓名未設定/00/null 顧客姓名/手機號碼/編號 服務人員姓名/編號 服務…" at bounding box center [251, 61] width 384 height 37
click at [293, 56] on input "服務人員姓名/編號" at bounding box center [300, 55] width 84 height 9
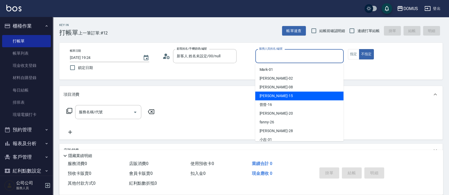
click at [297, 96] on div "[PERSON_NAME] -15" at bounding box center [299, 95] width 88 height 9
type input "[PERSON_NAME]-15"
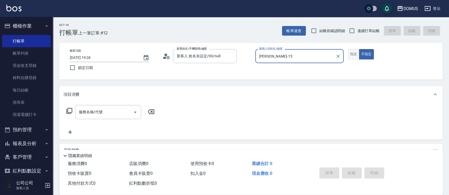
click at [356, 54] on button "指定" at bounding box center [353, 54] width 11 height 10
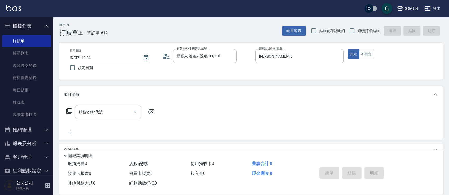
click at [91, 111] on input "服務名稱/代號" at bounding box center [104, 111] width 53 height 9
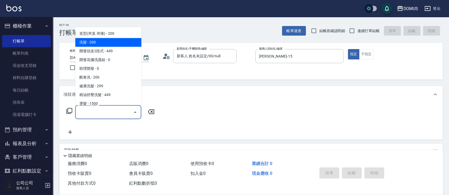
click at [104, 39] on span "洗髮 - 200" at bounding box center [108, 42] width 66 height 9
type input "洗髮(201)"
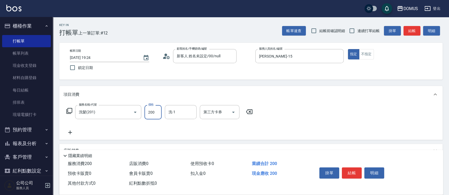
type input "0"
type input "30"
type input "300"
click at [369, 115] on div "服務名稱/代號 洗髮(201) 服務名稱/代號 價格 300 價格 洗-1 洗-1 第三方卡券 第三方卡券" at bounding box center [251, 121] width 384 height 37
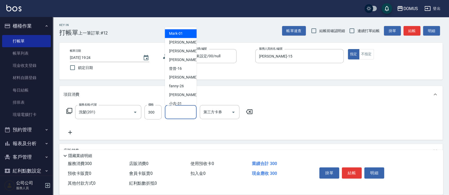
click at [180, 109] on input "洗-1" at bounding box center [180, 111] width 27 height 9
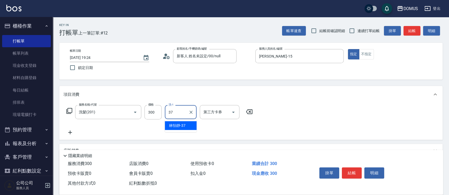
click at [182, 124] on span "林怡靜 -37" at bounding box center [177, 126] width 16 height 6
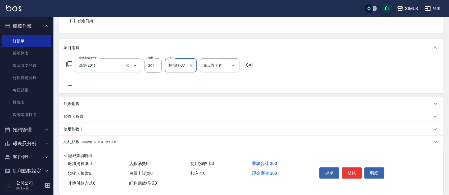
scroll to position [35, 0]
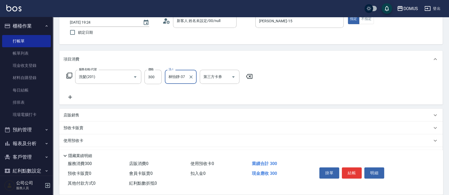
type input "林怡靜-37"
click at [69, 95] on icon at bounding box center [70, 97] width 13 height 6
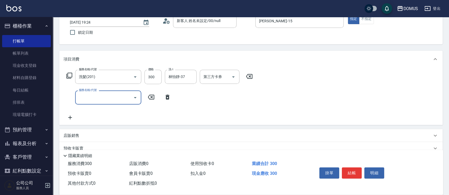
drag, startPoint x: 103, startPoint y: 102, endPoint x: 106, endPoint y: 99, distance: 4.3
click at [105, 99] on div "服務名稱/代號" at bounding box center [108, 97] width 66 height 14
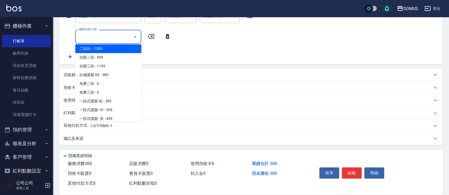
scroll to position [176, 0]
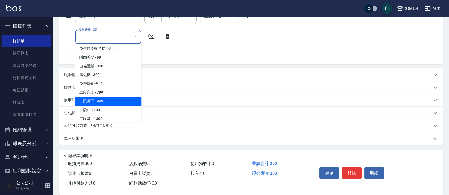
click at [108, 98] on span "二段肩下 - 999" at bounding box center [108, 101] width 66 height 9
type input "120"
type input "二段肩下(605)"
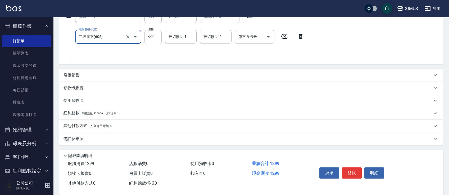
click at [154, 37] on input "999" at bounding box center [153, 37] width 17 height 14
type input "30"
type input "10"
type input "40"
type input "100"
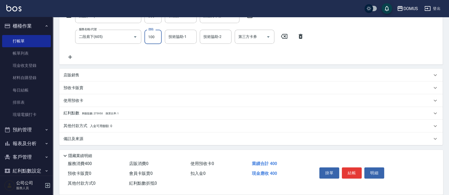
type input "130"
type input "1000"
click at [222, 50] on div "服務名稱/代號 洗髮(201) 服務名稱/代號 價格 300 價格 洗-1 林怡靜-37 洗-1 第三方卡券 第三方卡券 服務名稱/代號 二段肩下(605) …" at bounding box center [186, 34] width 244 height 51
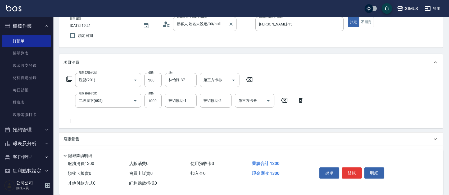
scroll to position [25, 0]
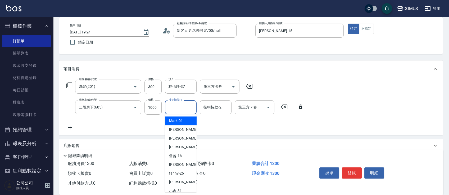
click at [186, 106] on input "技術協助-1" at bounding box center [180, 106] width 27 height 9
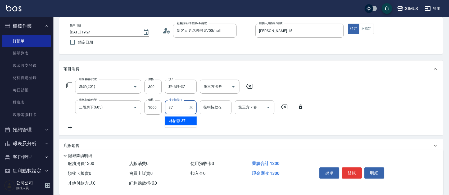
type input "37"
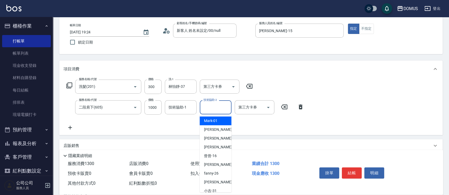
drag, startPoint x: 226, startPoint y: 109, endPoint x: 227, endPoint y: 105, distance: 4.6
click at [225, 109] on input "技術協助-2" at bounding box center [215, 106] width 27 height 9
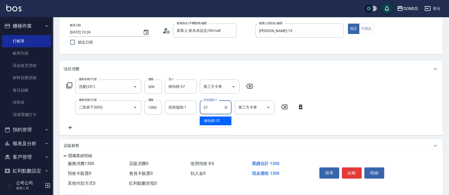
click at [216, 120] on span "林怡靜 -37" at bounding box center [212, 121] width 16 height 6
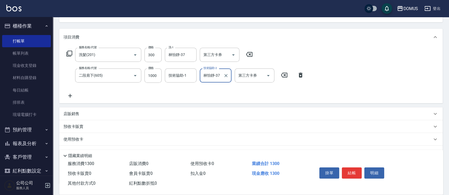
scroll to position [0, 0]
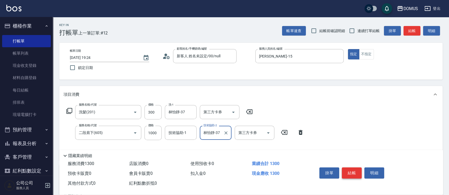
type input "林怡靜-37"
click at [355, 173] on button "結帳" at bounding box center [352, 172] width 20 height 11
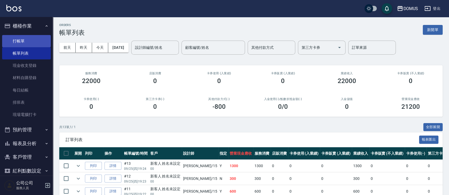
click at [17, 39] on link "打帳單" at bounding box center [26, 41] width 49 height 12
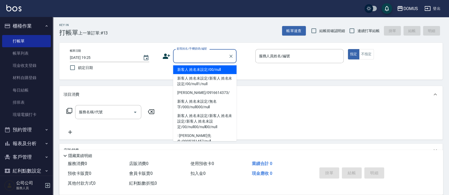
click at [207, 59] on input "顧客姓名/手機號碼/編號" at bounding box center [201, 55] width 51 height 9
click at [215, 73] on li "新客人 姓名未設定/00/null" at bounding box center [205, 69] width 64 height 9
type input "新客人 姓名未設定/00/null"
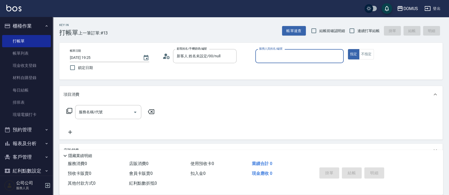
click at [279, 60] on input "服務人員姓名/編號" at bounding box center [300, 55] width 84 height 9
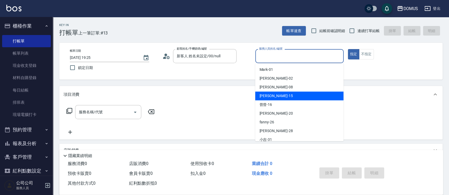
click at [273, 96] on div "[PERSON_NAME] -15" at bounding box center [299, 95] width 88 height 9
type input "[PERSON_NAME]-15"
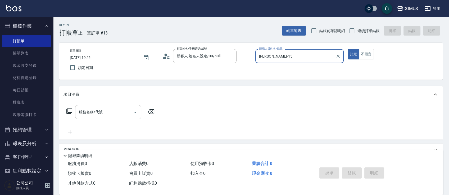
click at [95, 109] on div "服務名稱/代號 服務名稱/代號" at bounding box center [108, 112] width 66 height 14
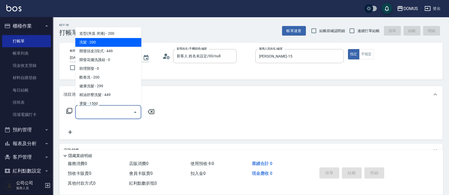
click at [93, 38] on span "洗髮 - 200" at bounding box center [108, 42] width 66 height 9
type input "洗髮(201)"
type input "20"
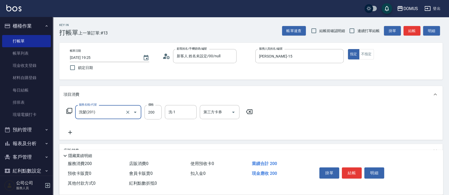
click at [70, 132] on icon at bounding box center [70, 132] width 4 height 4
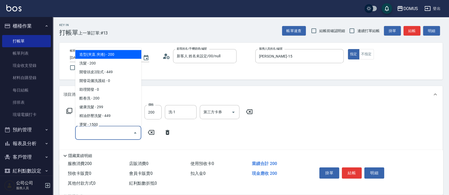
click at [91, 132] on input "服務名稱/代號" at bounding box center [104, 132] width 53 height 9
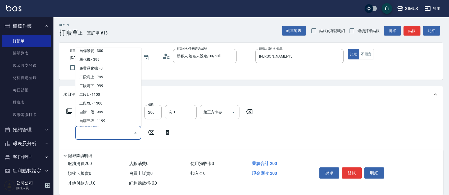
scroll to position [212, 0]
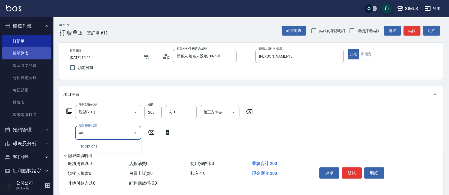
type input "401"
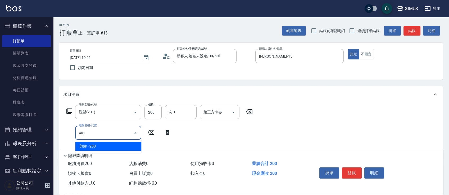
click at [90, 143] on span "剪髮 - 250" at bounding box center [108, 146] width 66 height 9
type input "40"
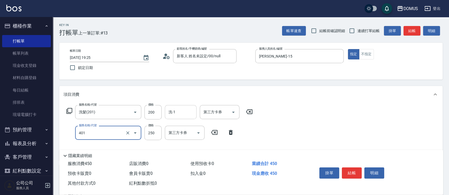
type input "剪髮(401)"
click at [184, 111] on input "洗-1" at bounding box center [180, 111] width 27 height 9
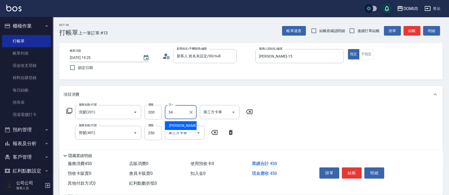
click at [186, 124] on div "[PERSON_NAME] -34" at bounding box center [181, 125] width 32 height 9
type input "[PERSON_NAME]-34"
click at [161, 111] on input "200" at bounding box center [153, 112] width 17 height 14
type input "20"
type input "30"
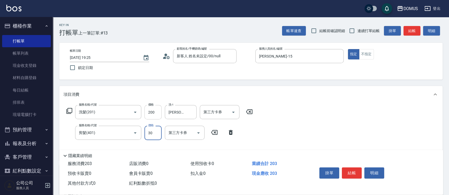
type input "50"
type input "300"
click at [156, 116] on input "200" at bounding box center [153, 112] width 17 height 14
drag, startPoint x: 306, startPoint y: 94, endPoint x: 358, endPoint y: 84, distance: 53.4
click at [306, 96] on div "項目消費" at bounding box center [251, 94] width 384 height 17
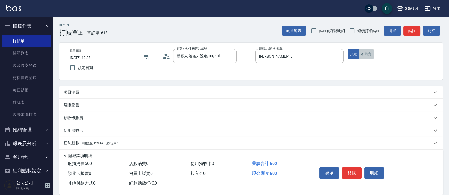
click at [361, 55] on button "不指定" at bounding box center [366, 54] width 15 height 10
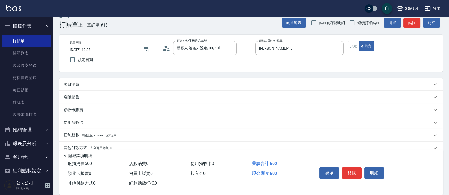
scroll to position [30, 0]
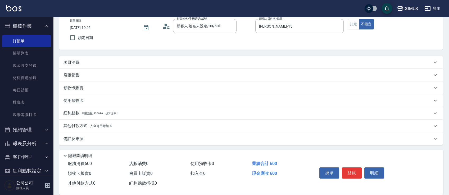
click at [66, 62] on p "項目消費" at bounding box center [72, 63] width 16 height 6
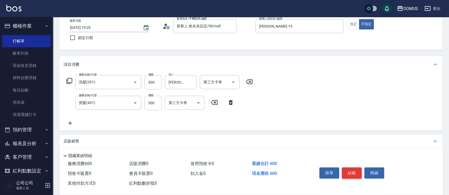
click at [352, 172] on button "結帳" at bounding box center [352, 172] width 20 height 11
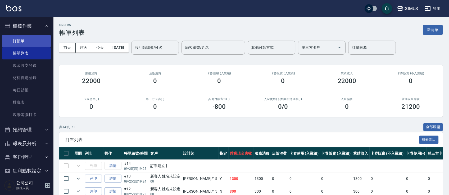
click at [13, 39] on link "打帳單" at bounding box center [26, 41] width 49 height 12
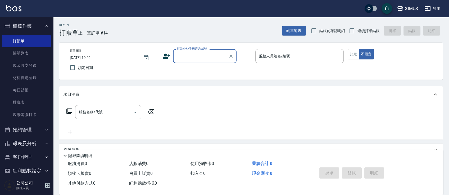
click at [204, 52] on input "顧客姓名/手機號碼/編號" at bounding box center [201, 55] width 51 height 9
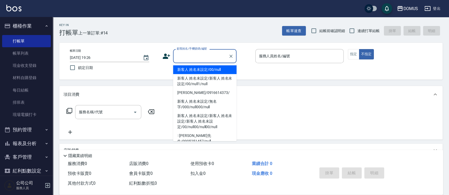
click at [206, 69] on li "新客人 姓名未設定/00/null" at bounding box center [205, 69] width 64 height 9
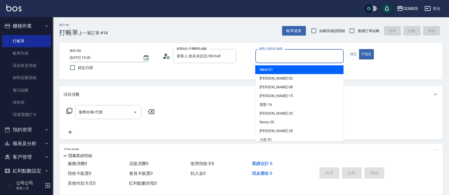
drag, startPoint x: 265, startPoint y: 58, endPoint x: 269, endPoint y: 57, distance: 3.9
click at [267, 58] on input "服務人員姓名/編號" at bounding box center [300, 55] width 84 height 9
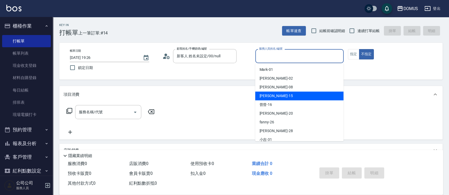
click at [278, 92] on div "[PERSON_NAME] -15" at bounding box center [299, 95] width 88 height 9
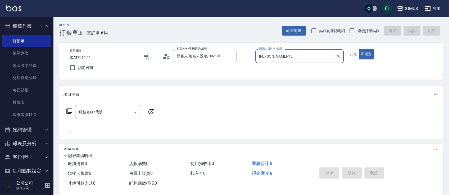
click at [344, 55] on div "帳單日期 [DATE] 19:26 鎖定日期 顧客姓名/手機號碼/編號 新客人 姓名未設定/00/null 顧客姓名/手機號碼/編號 服務人員姓名/編號 [P…" at bounding box center [251, 61] width 371 height 24
click at [352, 53] on button "指定" at bounding box center [353, 54] width 11 height 10
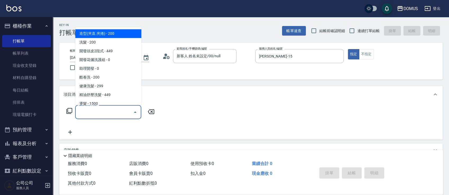
click at [99, 115] on input "服務名稱/代號" at bounding box center [104, 111] width 53 height 9
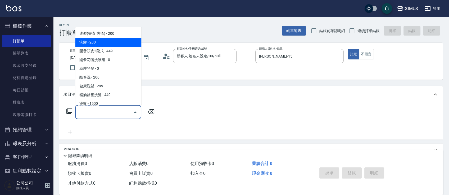
click at [94, 44] on span "洗髮 - 200" at bounding box center [108, 42] width 66 height 9
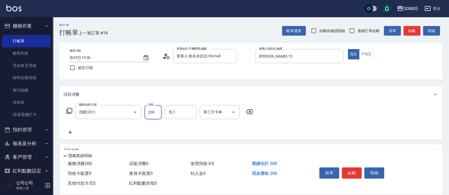
click at [156, 111] on input "200" at bounding box center [153, 112] width 17 height 14
click at [179, 101] on div "項目消費" at bounding box center [251, 94] width 384 height 17
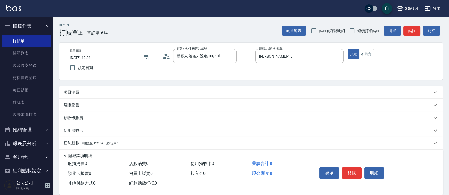
click at [73, 90] on p "項目消費" at bounding box center [72, 92] width 16 height 6
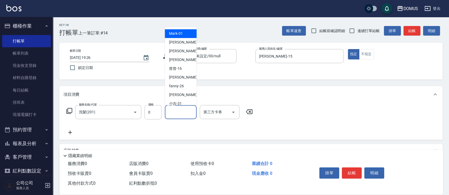
click at [176, 110] on input "洗-1" at bounding box center [180, 111] width 27 height 9
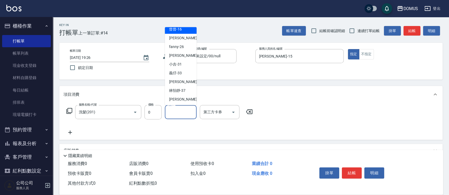
scroll to position [57, 0]
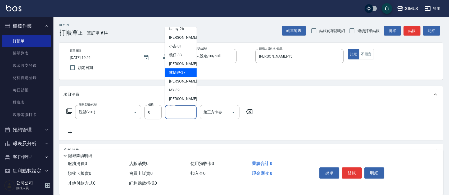
click at [188, 70] on div "林怡靜 -37" at bounding box center [181, 72] width 32 height 9
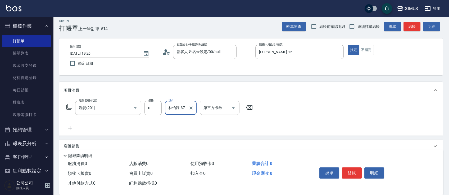
scroll to position [0, 0]
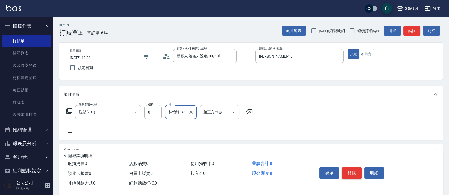
click at [351, 172] on button "結帳" at bounding box center [352, 172] width 20 height 11
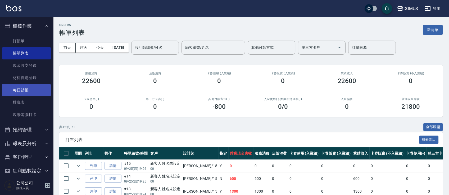
click at [27, 88] on link "每日結帳" at bounding box center [26, 90] width 49 height 12
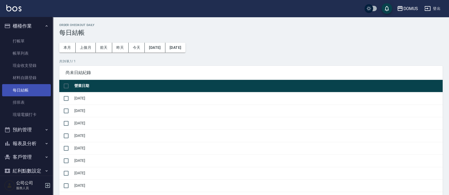
click at [21, 88] on link "每日結帳" at bounding box center [26, 90] width 49 height 12
click at [140, 44] on button "今天" at bounding box center [137, 48] width 16 height 10
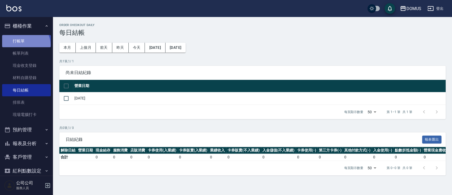
click at [25, 44] on link "打帳單" at bounding box center [26, 41] width 49 height 12
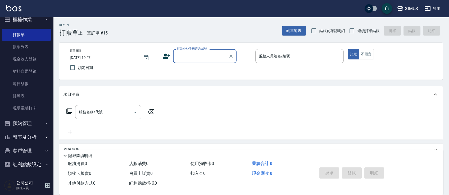
scroll to position [8, 0]
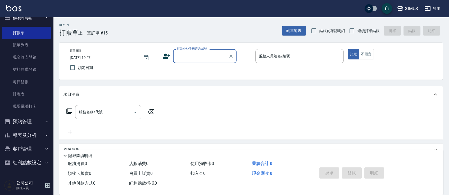
click at [34, 121] on button "預約管理" at bounding box center [26, 121] width 49 height 14
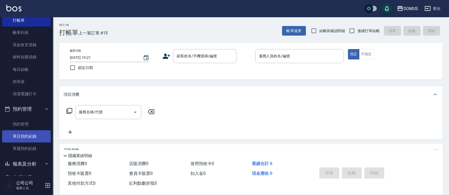
scroll to position [0, 0]
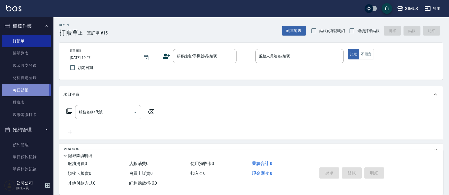
click at [19, 89] on link "每日結帳" at bounding box center [26, 90] width 49 height 12
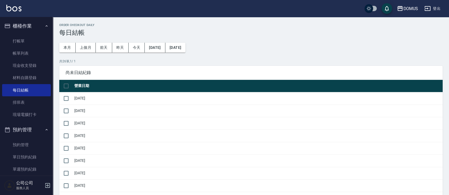
click at [87, 98] on td "[DATE]" at bounding box center [258, 98] width 370 height 12
click at [16, 65] on link "現金收支登錄" at bounding box center [26, 65] width 49 height 12
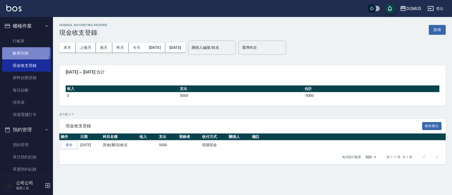
click at [23, 51] on link "帳單列表" at bounding box center [26, 53] width 49 height 12
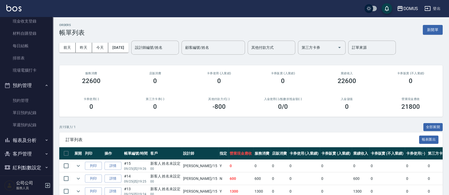
scroll to position [49, 0]
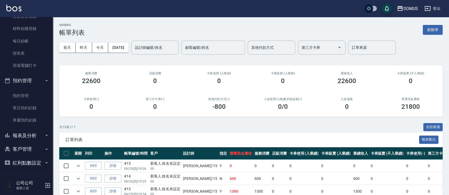
click at [32, 135] on button "報表及分析" at bounding box center [26, 135] width 49 height 14
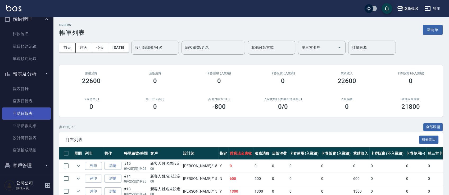
scroll to position [120, 0]
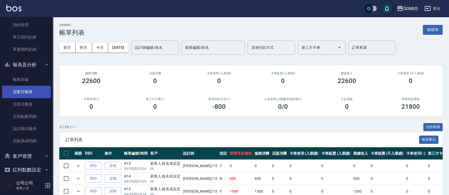
click at [19, 91] on link "店家日報表" at bounding box center [26, 92] width 49 height 12
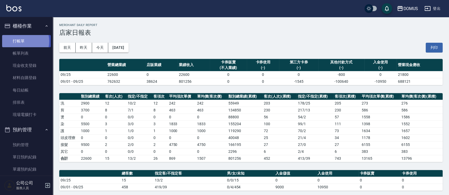
click at [19, 41] on link "打帳單" at bounding box center [26, 41] width 49 height 12
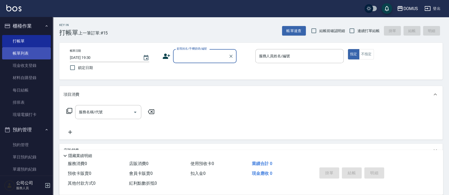
click at [23, 54] on link "帳單列表" at bounding box center [26, 53] width 49 height 12
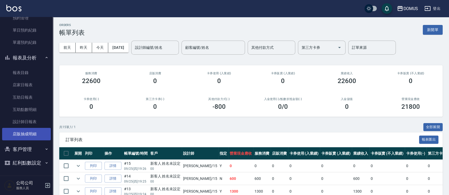
scroll to position [127, 0]
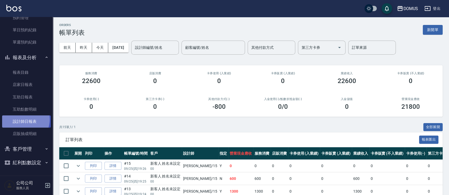
click at [22, 119] on link "設計師日報表" at bounding box center [26, 121] width 49 height 12
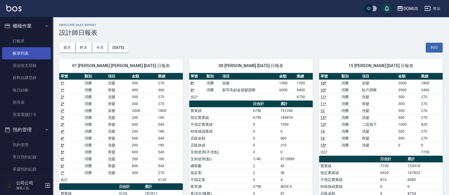
click at [23, 54] on link "帳單列表" at bounding box center [26, 53] width 49 height 12
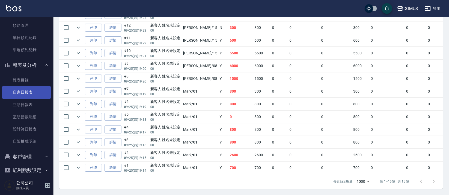
scroll to position [127, 0]
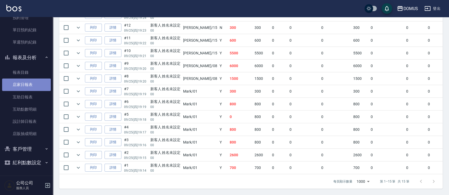
click at [27, 84] on link "店家日報表" at bounding box center [26, 84] width 49 height 12
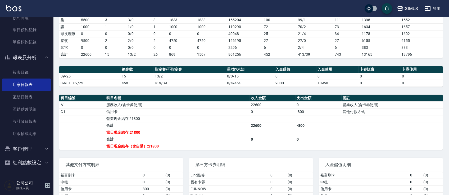
scroll to position [106, 0]
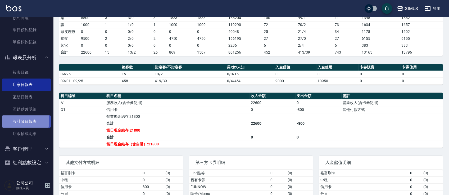
click at [16, 120] on link "設計師日報表" at bounding box center [26, 121] width 49 height 12
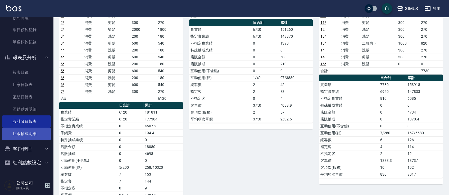
scroll to position [110, 0]
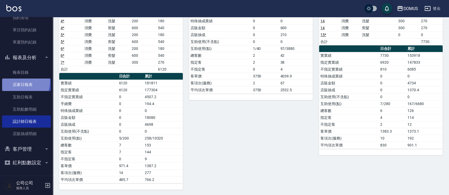
click at [18, 81] on link "店家日報表" at bounding box center [26, 84] width 49 height 12
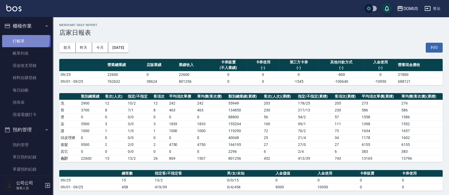
click at [21, 39] on link "打帳單" at bounding box center [26, 41] width 49 height 12
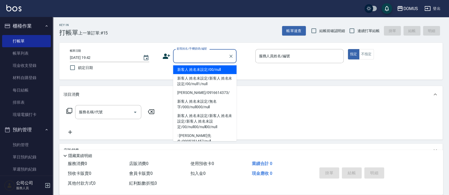
click at [218, 58] on input "顧客姓名/手機號碼/編號" at bounding box center [201, 55] width 51 height 9
click at [200, 70] on li "新客人 姓名未設定/00/null" at bounding box center [205, 69] width 64 height 9
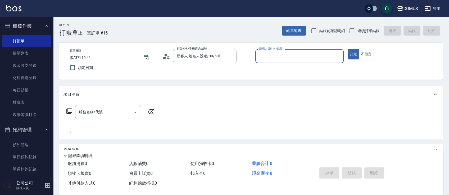
click at [274, 55] on input "服務人員姓名/編號" at bounding box center [300, 55] width 84 height 9
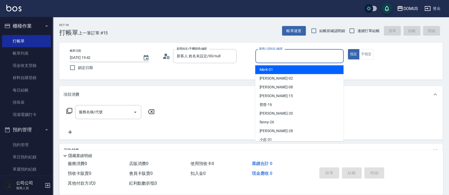
click at [268, 71] on span "Mark -01" at bounding box center [266, 70] width 14 height 6
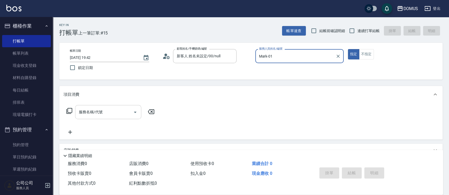
click at [118, 110] on input "服務名稱/代號" at bounding box center [104, 111] width 53 height 9
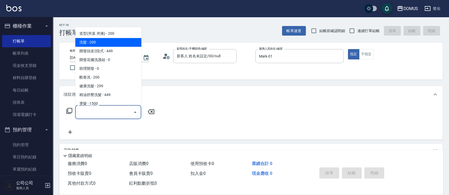
click at [98, 40] on span "洗髮 - 200" at bounding box center [108, 42] width 66 height 9
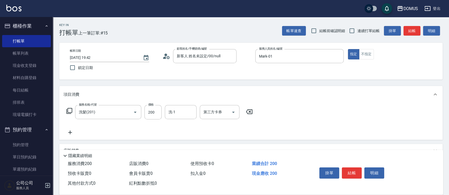
click at [73, 132] on icon at bounding box center [70, 132] width 13 height 6
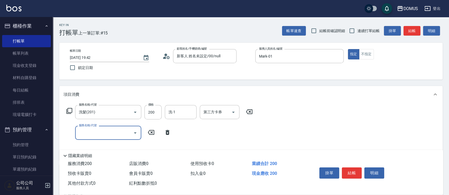
click at [96, 132] on input "服務名稱/代號" at bounding box center [104, 132] width 53 height 9
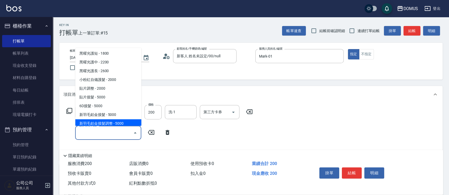
scroll to position [530, 0]
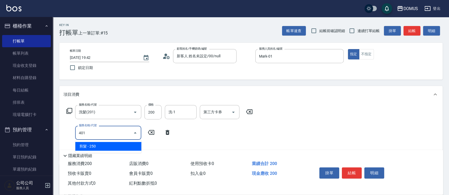
click at [112, 146] on span "剪髮 - 250" at bounding box center [108, 146] width 66 height 9
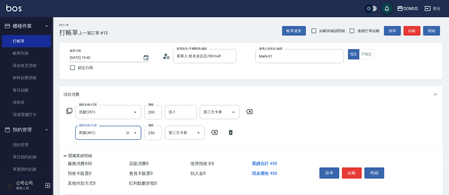
click at [159, 132] on input "250" at bounding box center [153, 132] width 17 height 14
click at [159, 109] on input "200" at bounding box center [153, 112] width 17 height 14
click at [360, 109] on div "服務名稱/代號 洗髮(201) 服務名稱/代號 價格 300 價格 洗-1 洗-1 第三方卡券 第三方卡券 服務名稱/代號 剪髮(401) 服務名稱/代號 價…" at bounding box center [251, 131] width 384 height 57
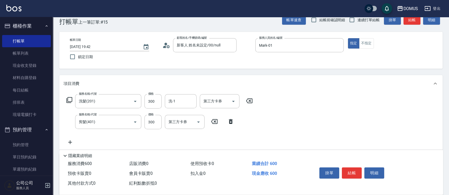
scroll to position [0, 0]
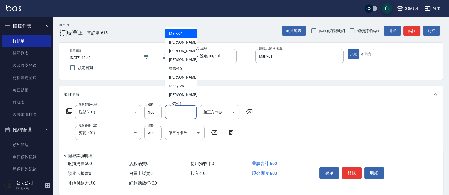
click at [187, 107] on input "洗-1" at bounding box center [180, 111] width 27 height 9
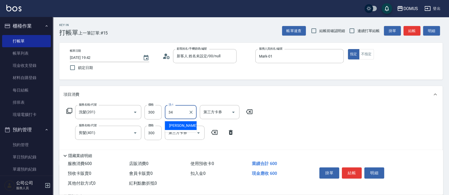
click at [171, 125] on span "[PERSON_NAME] -34" at bounding box center [185, 126] width 33 height 6
click at [157, 134] on input "300" at bounding box center [153, 132] width 17 height 14
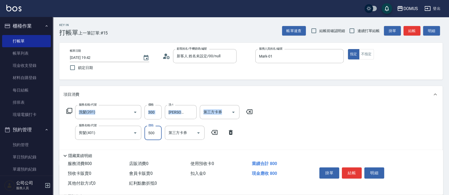
click at [315, 102] on div "項目消費 服務名稱/代號 洗髮(201) 服務名稱/代號 價格 300 價格 洗-1 Heidi-34 洗-1 第三方卡券 第三方卡券 服務名稱/代號 剪髮(…" at bounding box center [251, 123] width 384 height 74
click at [353, 172] on button "結帳" at bounding box center [352, 172] width 20 height 11
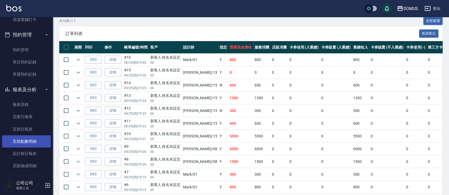
scroll to position [106, 0]
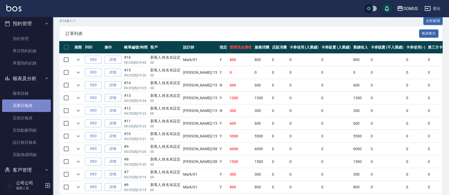
click at [32, 105] on link "店家日報表" at bounding box center [26, 105] width 49 height 12
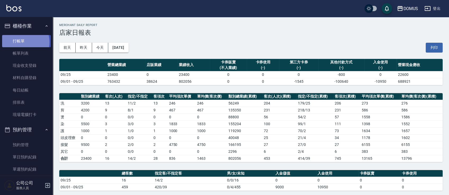
click at [20, 42] on link "打帳單" at bounding box center [26, 41] width 49 height 12
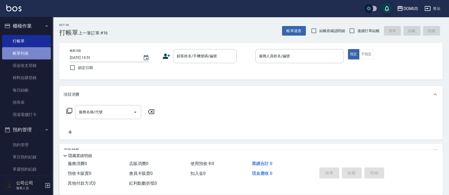
click at [31, 50] on link "帳單列表" at bounding box center [26, 53] width 49 height 12
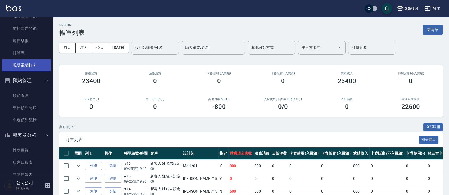
scroll to position [106, 0]
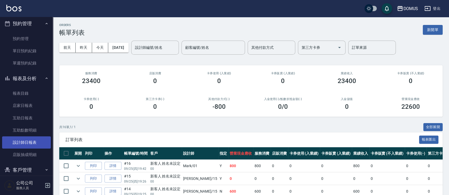
click at [35, 141] on link "設計師日報表" at bounding box center [26, 142] width 49 height 12
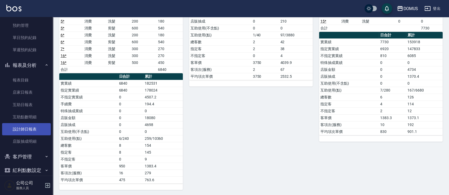
scroll to position [127, 0]
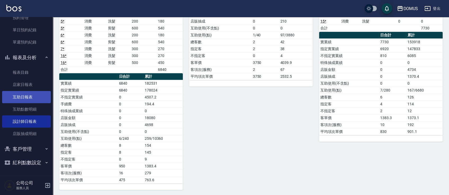
click at [27, 98] on link "互助日報表" at bounding box center [26, 97] width 49 height 12
